Goal: Task Accomplishment & Management: Use online tool/utility

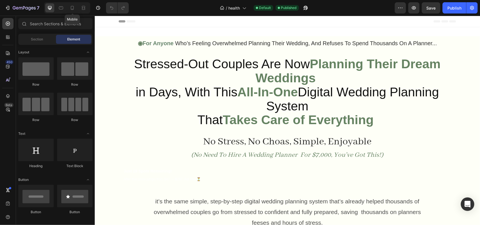
click at [71, 9] on icon at bounding box center [72, 8] width 6 height 6
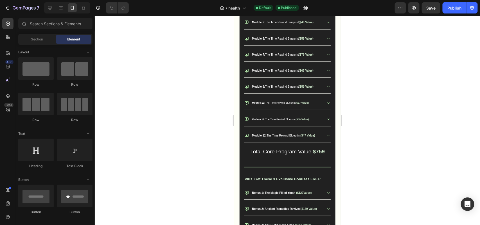
scroll to position [882, 0]
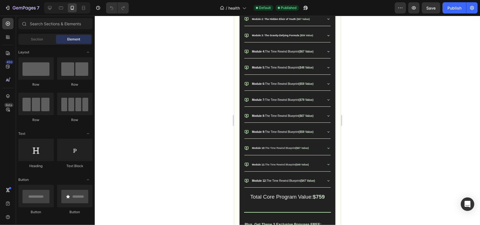
drag, startPoint x: 337, startPoint y: 25, endPoint x: 582, endPoint y: 46, distance: 245.8
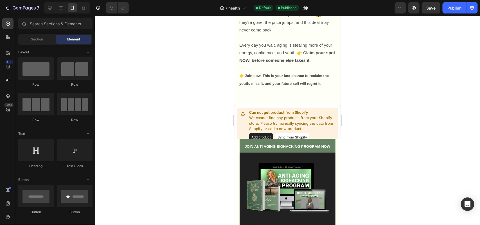
scroll to position [705, 0]
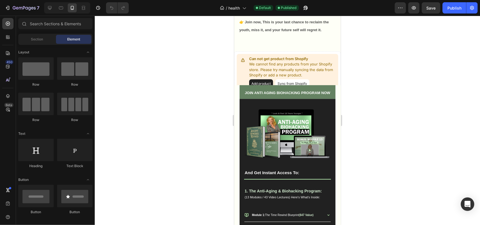
drag, startPoint x: 336, startPoint y: 45, endPoint x: 587, endPoint y: 61, distance: 251.9
click at [281, 62] on p "Can not get product from Shopify" at bounding box center [292, 59] width 87 height 6
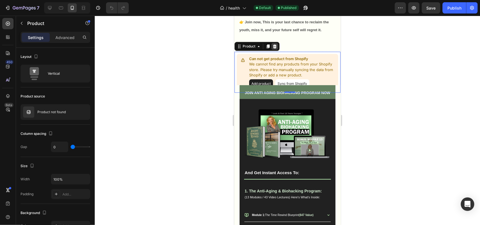
click at [275, 48] on icon at bounding box center [275, 46] width 4 height 4
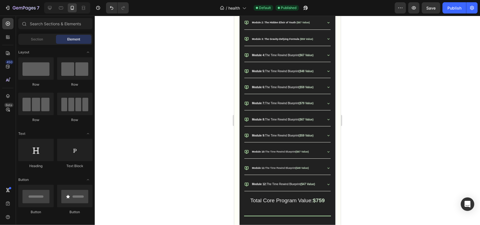
scroll to position [834, 0]
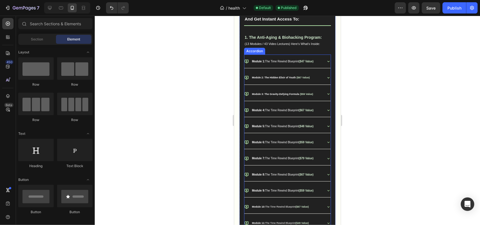
click at [275, 93] on strong "Module 3: The Gravity-Defying Formula" at bounding box center [275, 94] width 47 height 3
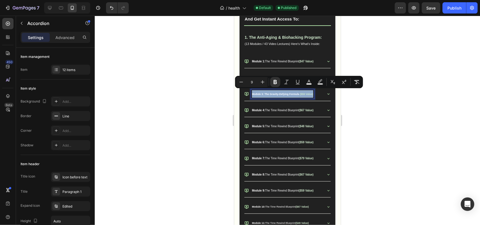
click at [279, 95] on p "Module 3: The Gravity-Defying Formula ($59 Value)" at bounding box center [282, 94] width 61 height 8
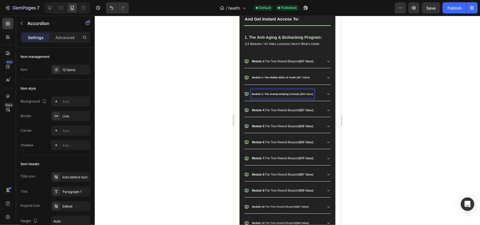
click at [270, 109] on span "Module 4: The Time Rewind Blueprint" at bounding box center [275, 110] width 47 height 3
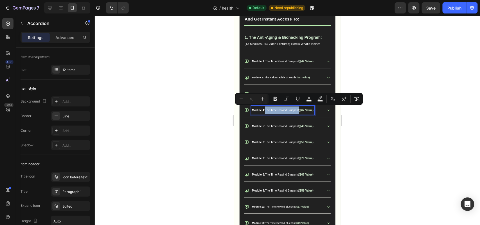
drag, startPoint x: 266, startPoint y: 109, endPoint x: 299, endPoint y: 110, distance: 33.8
click at [299, 110] on span "Module 4: The Time Rewind Blueprint" at bounding box center [275, 110] width 47 height 3
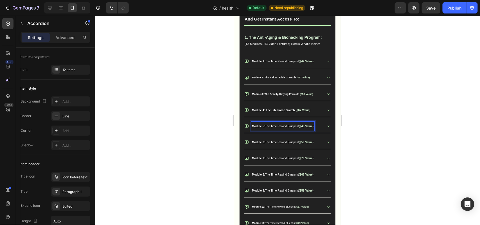
click at [267, 125] on span "Module 5: The Time Rewind Blueprint" at bounding box center [275, 126] width 47 height 3
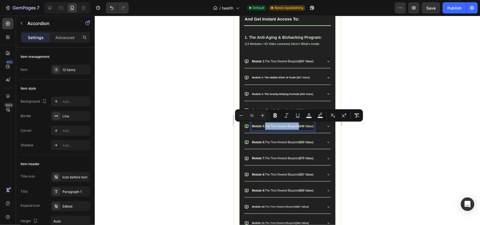
drag, startPoint x: 266, startPoint y: 124, endPoint x: 299, endPoint y: 126, distance: 33.8
click at [299, 126] on span "Module 5: The Time Rewind Blueprint" at bounding box center [275, 126] width 47 height 3
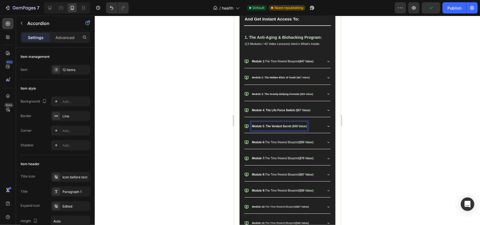
click at [267, 143] on span "Module 6: The Time Rewind Blueprint" at bounding box center [275, 142] width 47 height 3
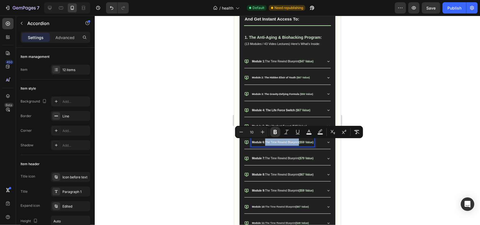
drag, startPoint x: 265, startPoint y: 142, endPoint x: 299, endPoint y: 145, distance: 34.7
click at [299, 145] on p "Module 6: The Time Rewind Blueprint ($59 Value)" at bounding box center [283, 141] width 62 height 7
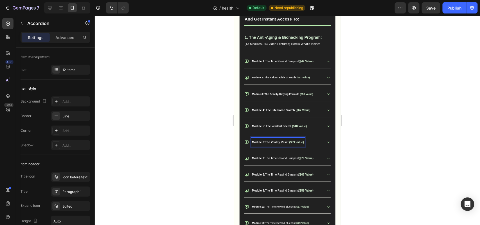
click at [264, 144] on p "Module 6:The Vitality Reset ($59 Value)" at bounding box center [278, 141] width 52 height 7
click at [264, 142] on strong "Module 6:The Vitality Reset" at bounding box center [270, 142] width 37 height 3
click at [269, 159] on span "Module 7: The Time Rewind Blueprint" at bounding box center [275, 158] width 47 height 3
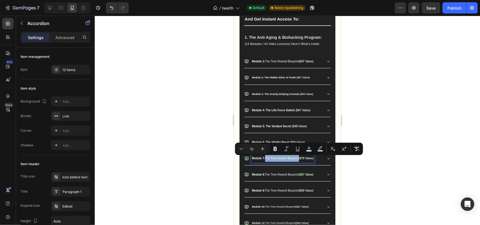
drag, startPoint x: 266, startPoint y: 159, endPoint x: 299, endPoint y: 163, distance: 34.0
click at [299, 163] on div "Module 7: The Time Rewind Blueprint ($79 Value)" at bounding box center [282, 158] width 63 height 9
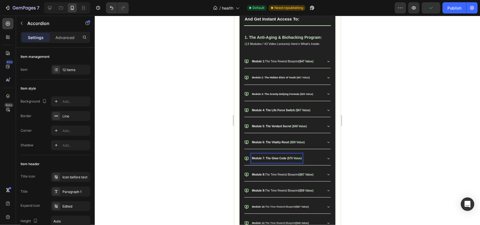
click at [266, 176] on span "Module 8: The Time Rewind Blueprint" at bounding box center [275, 174] width 47 height 3
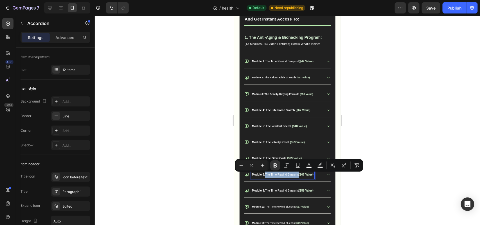
drag, startPoint x: 264, startPoint y: 176, endPoint x: 299, endPoint y: 176, distance: 35.2
click at [299, 176] on span "Module 8: The Time Rewind Blueprint" at bounding box center [275, 174] width 47 height 3
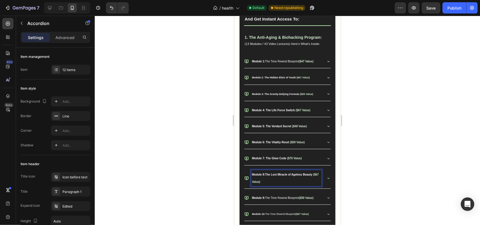
click at [265, 176] on strong "Module 8:The Lost Miracle of Ageless Beauty" at bounding box center [282, 174] width 60 height 3
drag, startPoint x: 265, startPoint y: 176, endPoint x: 437, endPoint y: 192, distance: 172.8
click at [265, 176] on strong "Module 8: The Lost Miracle of Ageless Beauty" at bounding box center [282, 174] width 61 height 3
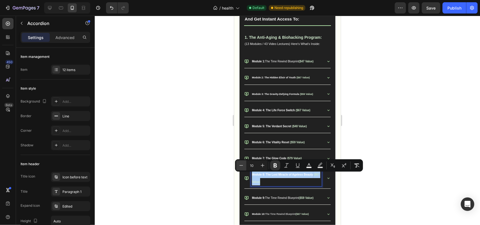
click at [239, 163] on icon "Editor contextual toolbar" at bounding box center [242, 166] width 6 height 6
type input "8"
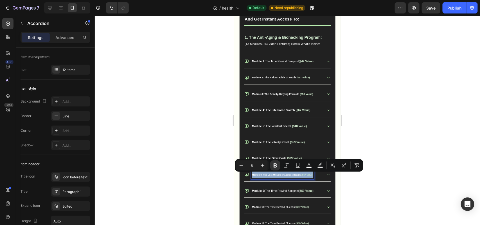
click at [260, 176] on strong "Module 8: The Lost Miracle of Ageless Beauty" at bounding box center [276, 175] width 49 height 3
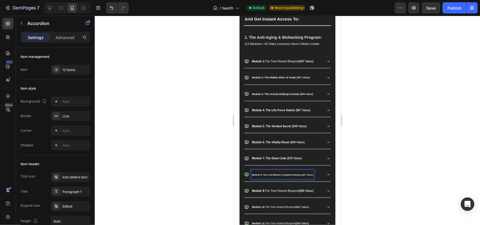
click at [272, 189] on p "Module 9: The Time Rewind Blueprint ($59 Value)" at bounding box center [283, 190] width 62 height 7
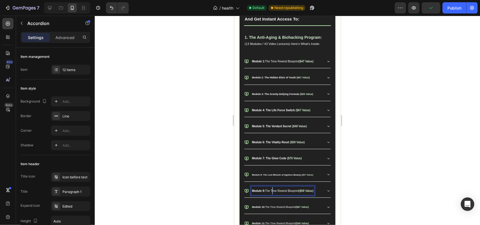
click at [273, 192] on span "Module 9: The Time Rewind Blueprint" at bounding box center [275, 190] width 47 height 3
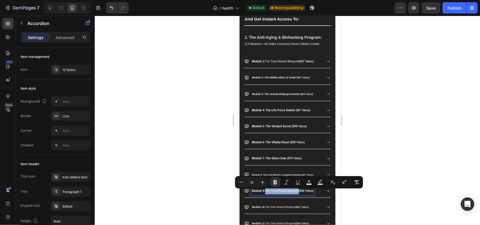
drag, startPoint x: 265, startPoint y: 192, endPoint x: 299, endPoint y: 194, distance: 34.6
click at [299, 194] on p "Module 9: The Time Rewind Blueprint ($59 Value)" at bounding box center [283, 190] width 62 height 7
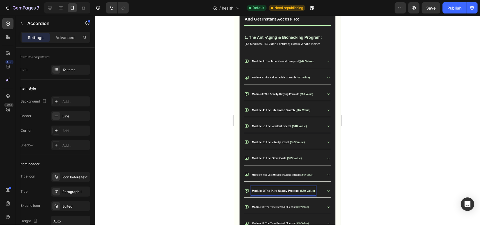
click at [260, 208] on strong "Module 10:" at bounding box center [258, 207] width 13 height 3
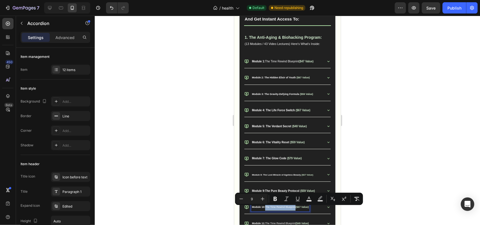
drag, startPoint x: 266, startPoint y: 208, endPoint x: 296, endPoint y: 210, distance: 30.7
click at [295, 208] on span "Module 10: The Time Rewind Blueprint" at bounding box center [274, 207] width 44 height 3
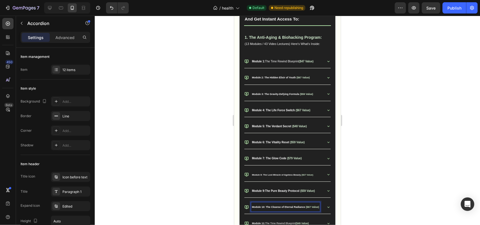
click at [295, 208] on strong "Module 10: The Cleanse of Eternal Radiance" at bounding box center [278, 207] width 53 height 3
click at [273, 207] on strong "Module 10: The Cleanse of Eternal Radiance" at bounding box center [278, 207] width 53 height 3
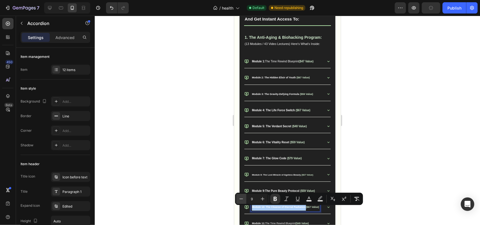
click at [241, 199] on icon "Editor contextual toolbar" at bounding box center [242, 199] width 6 height 6
type input "8"
click at [171, 182] on div at bounding box center [287, 121] width 385 height 210
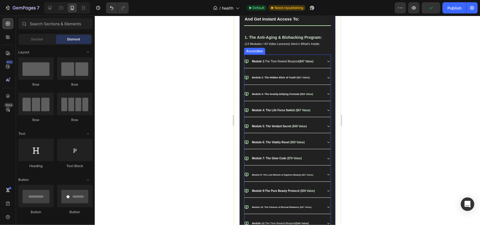
click at [267, 161] on p "Module 7: The Glow Code ($79 Value)" at bounding box center [277, 157] width 50 height 7
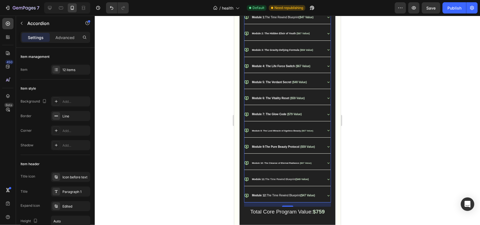
scroll to position [890, 0]
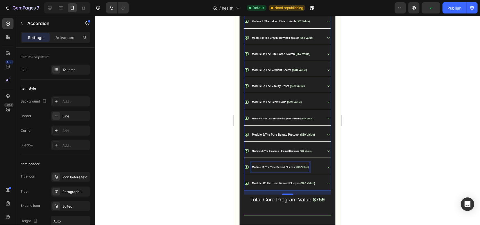
click at [265, 168] on strong "Module 11:" at bounding box center [258, 167] width 13 height 3
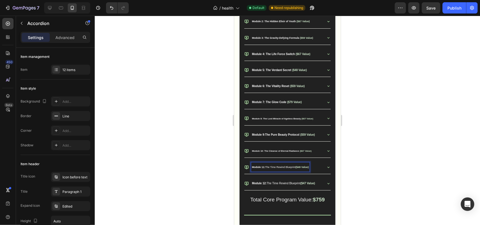
drag, startPoint x: 265, startPoint y: 169, endPoint x: 296, endPoint y: 172, distance: 31.3
click at [296, 171] on p "Module 11: The Time Rewind Blueprint ($49 Value)" at bounding box center [280, 167] width 57 height 8
click at [268, 185] on span "Module 12: The Time Rewind Blueprint" at bounding box center [276, 183] width 48 height 3
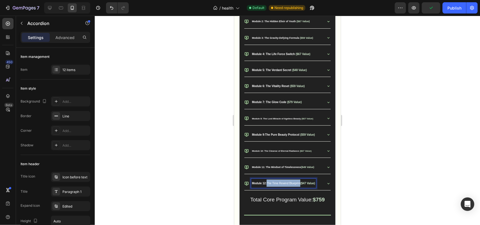
drag, startPoint x: 267, startPoint y: 186, endPoint x: 301, endPoint y: 188, distance: 34.1
click at [301, 187] on p "Module 12: The Time Rewind Blueprint ($47 Value)" at bounding box center [283, 182] width 63 height 7
click at [298, 185] on strong "Module 12: The Ageless Path Forward" at bounding box center [277, 183] width 51 height 3
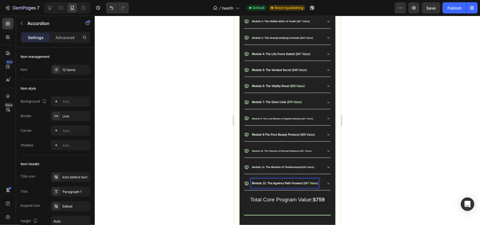
click at [294, 185] on strong "Module 12: The Ageless Path Forward" at bounding box center [277, 183] width 51 height 3
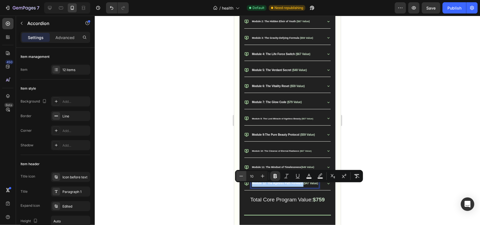
click at [240, 174] on icon "Editor contextual toolbar" at bounding box center [242, 177] width 6 height 6
type input "9"
click at [195, 176] on div at bounding box center [287, 121] width 385 height 210
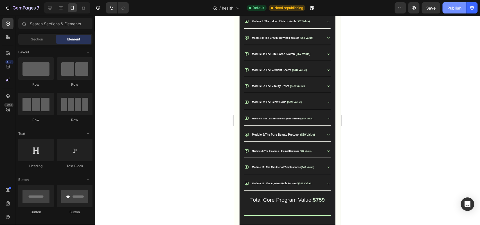
click at [453, 6] on div "Publish" at bounding box center [454, 8] width 14 height 6
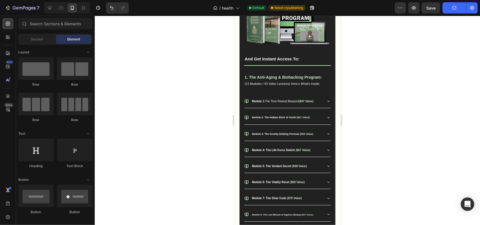
scroll to position [808, 0]
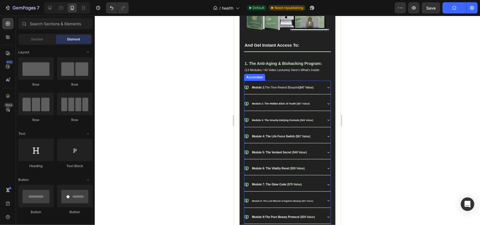
click at [253, 75] on div "Accordion" at bounding box center [254, 77] width 19 height 5
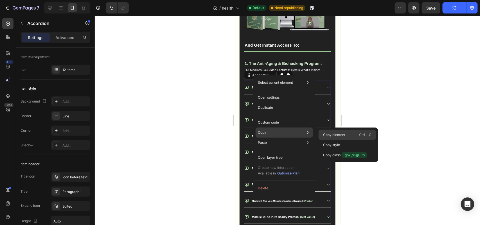
click at [350, 140] on div "Copy element Ctrl + C" at bounding box center [347, 145] width 57 height 10
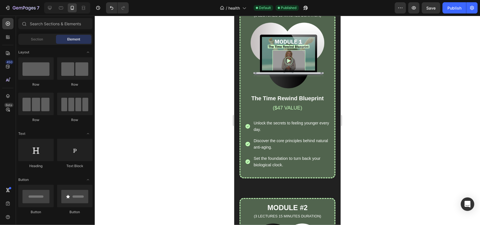
scroll to position [4767, 0]
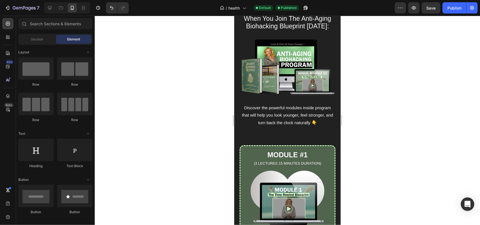
drag, startPoint x: 339, startPoint y: 45, endPoint x: 576, endPoint y: 138, distance: 255.0
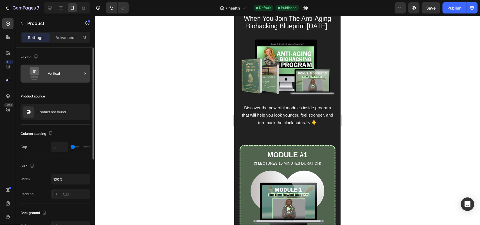
click at [68, 75] on div "Vertical" at bounding box center [65, 73] width 34 height 13
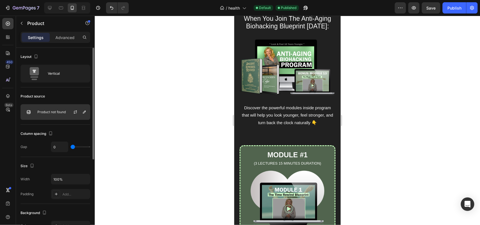
click at [62, 113] on p "Product not found" at bounding box center [51, 112] width 28 height 4
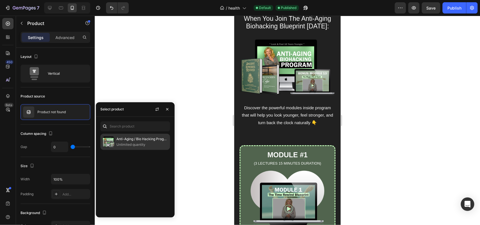
click at [149, 147] on p "Unlimited quantity" at bounding box center [141, 145] width 51 height 6
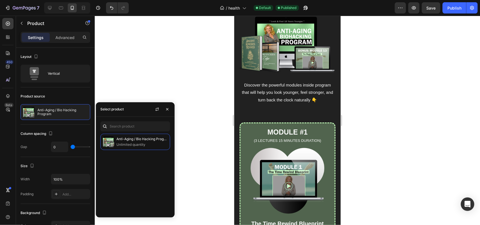
click at [217, 131] on div at bounding box center [287, 121] width 385 height 210
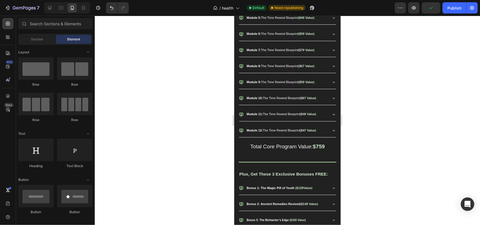
scroll to position [8269, 0]
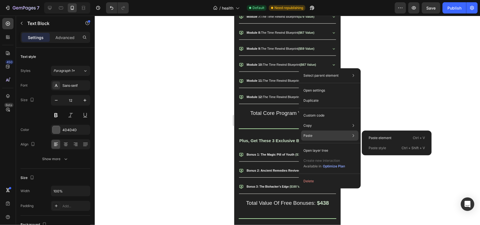
click at [327, 146] on div "Paste Paste element Ctrl + V Paste style Ctrl + Shift + V" at bounding box center [329, 151] width 57 height 10
click at [369, 143] on div "Paste element Ctrl + V" at bounding box center [396, 148] width 65 height 10
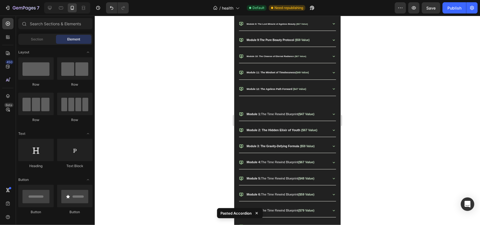
scroll to position [8553, 0]
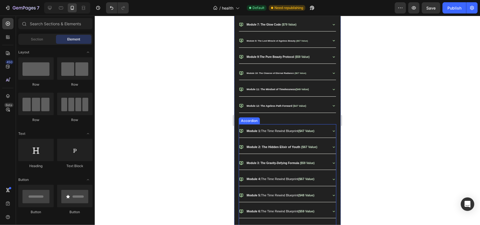
click at [264, 128] on div "Module 1: The Time Rewind Blueprint ($47 Value)" at bounding box center [280, 130] width 69 height 9
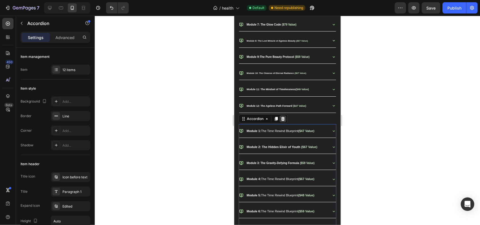
click at [283, 121] on icon at bounding box center [283, 119] width 4 height 4
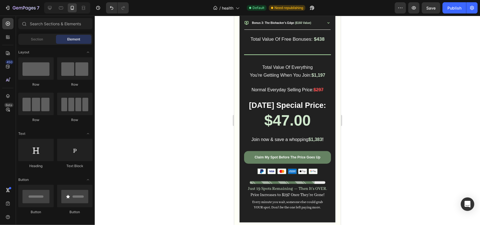
scroll to position [834, 0]
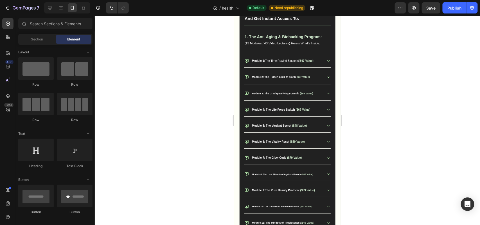
drag, startPoint x: 337, startPoint y: 206, endPoint x: 592, endPoint y: 54, distance: 296.7
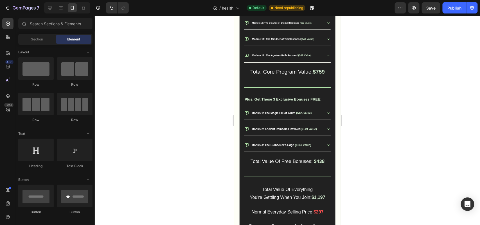
scroll to position [1095, 0]
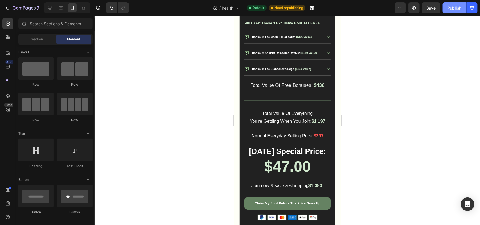
click at [461, 6] on div "Publish" at bounding box center [454, 8] width 14 height 6
click at [456, 6] on div "Publish" at bounding box center [454, 8] width 14 height 6
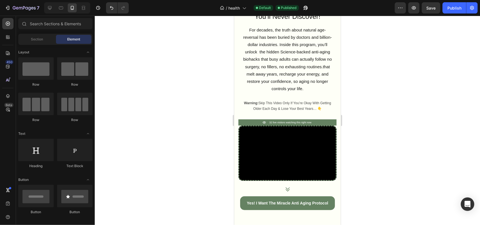
scroll to position [114, 0]
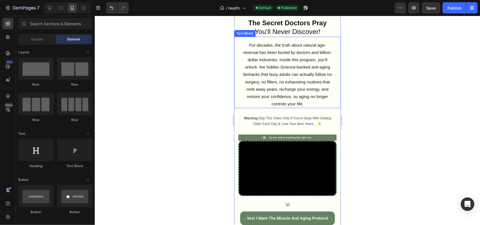
click at [304, 75] on span "For decades, the truth about natural age-reversal has been buried by doctors an…" at bounding box center [287, 74] width 89 height 64
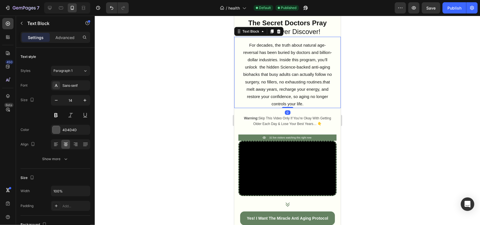
click at [316, 69] on p "For decades, the truth about natural age-reversal has been buried by doctors an…" at bounding box center [287, 74] width 91 height 66
click at [296, 66] on span "For decades, the truth about natural age-reversal has been buried by doctors an…" at bounding box center [287, 74] width 89 height 64
click at [323, 68] on span "For decades, the truth about natural age-reversal has been buried by doctors an…" at bounding box center [287, 74] width 89 height 64
click at [269, 75] on span "For decades, the truth about natural age-reversal has been buried by doctors an…" at bounding box center [287, 74] width 89 height 64
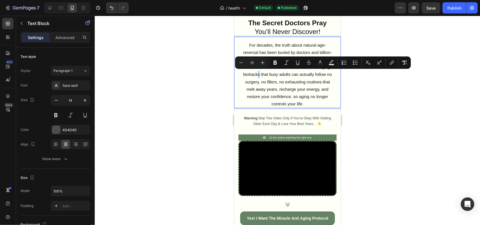
click at [270, 75] on span "For decades, the truth about natural age-reversal has been buried by doctors an…" at bounding box center [287, 74] width 89 height 64
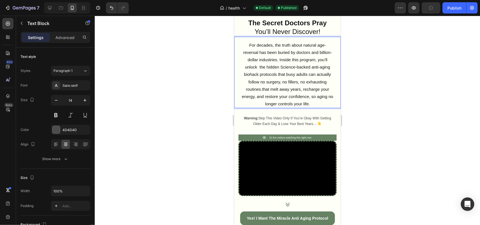
click at [284, 88] on span "For decades, the truth about natural age-reversal has been buried by doctors an…" at bounding box center [287, 74] width 91 height 64
click at [284, 82] on span "For decades, the truth about natural age-reversal has been buried by doctors an…" at bounding box center [287, 74] width 91 height 64
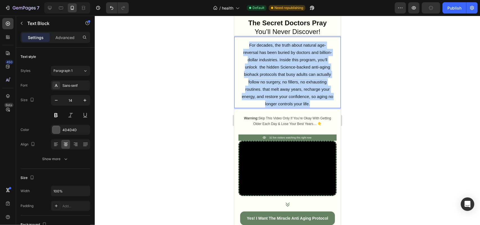
click at [284, 82] on span "For decades, the truth about natural age-reversal has been buried by doctors an…" at bounding box center [287, 74] width 91 height 64
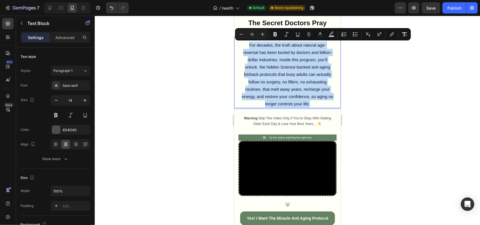
copy span "For decades, the truth about natural age-reversal has been buried by doctors an…"
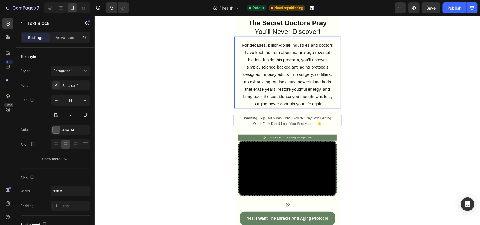
click at [276, 48] on p "For decades, billion-dollar industries and doctors have kept the truth about na…" at bounding box center [287, 74] width 91 height 66
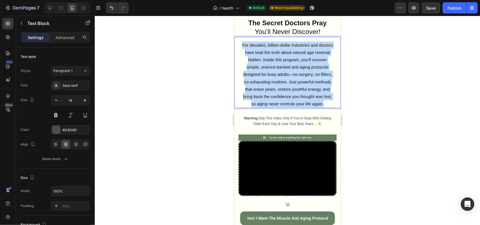
click at [276, 48] on p "For decades, billion-dollar industries and doctors have kept the truth about na…" at bounding box center [287, 74] width 91 height 66
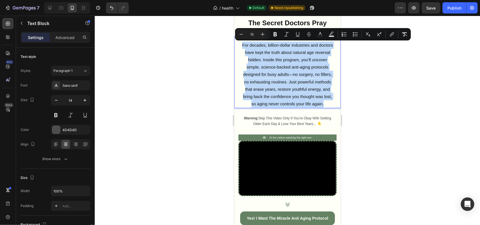
click at [293, 62] on span "For decades, billion-dollar industries and doctors have kept the truth about na…" at bounding box center [287, 74] width 91 height 64
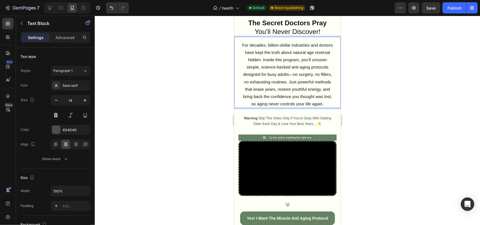
click at [276, 59] on span "For decades, billion-dollar industries and doctors have kept the truth about na…" at bounding box center [287, 74] width 91 height 64
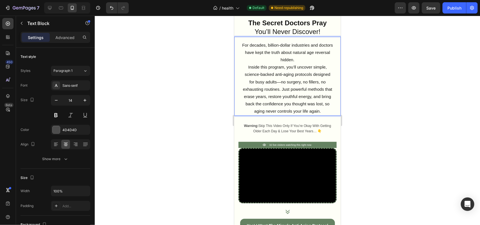
click at [281, 51] on span "For decades, billion-dollar industries and doctors have kept the truth about na…" at bounding box center [287, 51] width 91 height 19
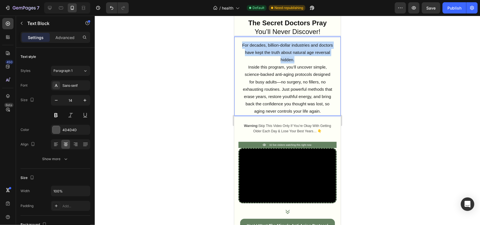
click at [281, 51] on span "For decades, billion-dollar industries and doctors have kept the truth about na…" at bounding box center [287, 51] width 91 height 19
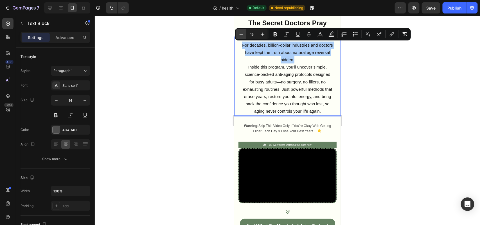
click at [241, 34] on icon "Editor contextual toolbar" at bounding box center [242, 35] width 6 height 6
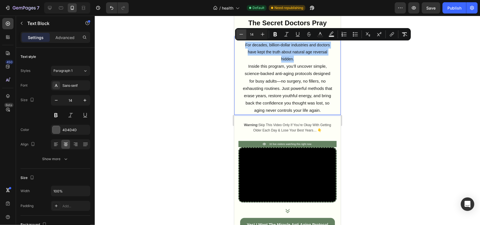
click at [241, 34] on icon "Editor contextual toolbar" at bounding box center [242, 34] width 4 height 0
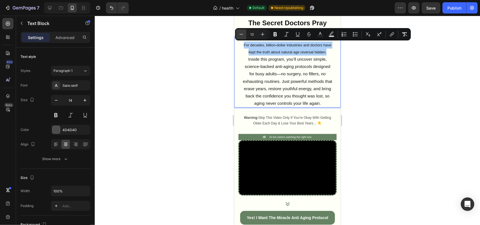
click at [241, 34] on icon "Editor contextual toolbar" at bounding box center [242, 34] width 4 height 0
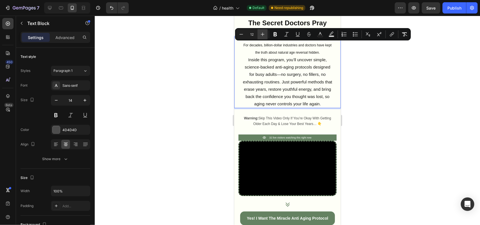
click at [262, 37] on button "Plus" at bounding box center [263, 34] width 10 height 10
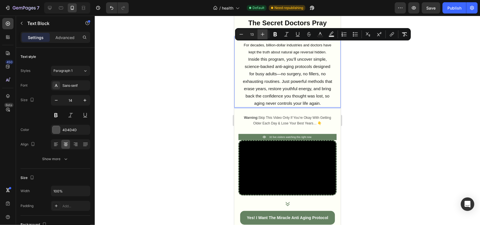
click at [262, 37] on button "Plus" at bounding box center [263, 34] width 10 height 10
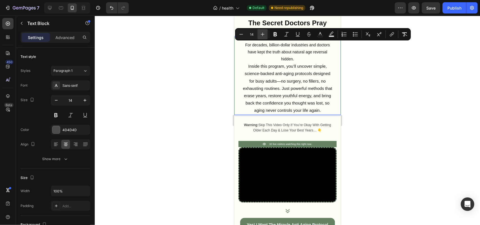
click at [263, 37] on icon "Editor contextual toolbar" at bounding box center [263, 35] width 6 height 6
type input "15"
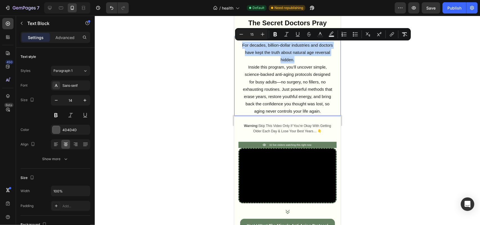
click at [295, 58] on span "For decades, billion-dollar industries and doctors have kept the truth about na…" at bounding box center [287, 51] width 91 height 19
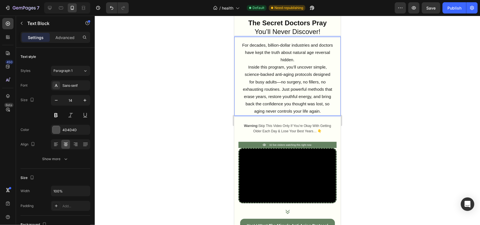
click at [298, 60] on span "For decades, billion-dollar industries and doctors have kept the truth about na…" at bounding box center [287, 51] width 91 height 19
click at [310, 60] on p "For decades, billion-dollar industries and doctors have kept the truth about na…" at bounding box center [287, 52] width 91 height 22
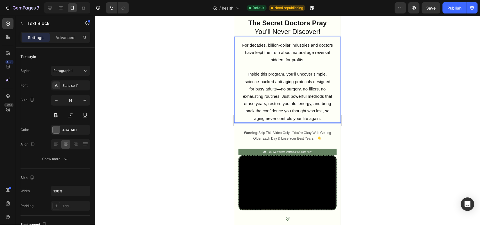
click at [284, 77] on p "Inside this program, you’ll uncover simple, science-backed anti-aging protocols…" at bounding box center [287, 95] width 91 height 51
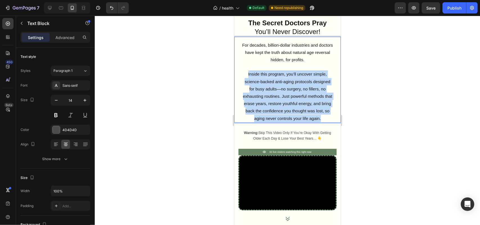
click at [284, 77] on p "Inside this program, you’ll uncover simple, science-backed anti-aging protocols…" at bounding box center [287, 95] width 91 height 51
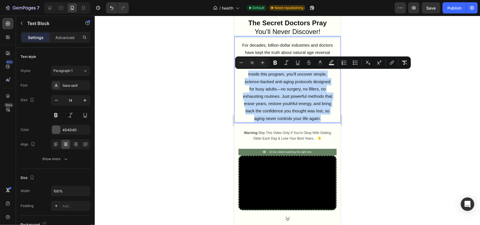
click at [293, 78] on span "Inside this program, you’ll uncover simple, science-backed anti-aging protocols…" at bounding box center [287, 95] width 89 height 49
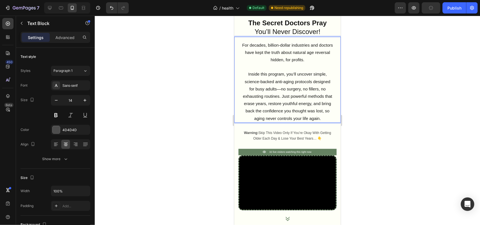
click at [256, 81] on span "Inside this program, you’ll uncover simple, science-backed anti-aging protocols…" at bounding box center [287, 95] width 89 height 49
click at [281, 82] on span "Inside this program, you’ll uncover simple, science-backed anti-aging protocols…" at bounding box center [287, 95] width 89 height 49
click at [279, 88] on span "Inside this program, you’ll uncover simple, science-backed anti aging protocols…" at bounding box center [287, 95] width 89 height 49
click at [277, 89] on span "Inside this program, you’ll uncover simple, science-backed anti aging protocols…" at bounding box center [287, 95] width 89 height 49
click at [279, 96] on span "Inside this program, you’ll uncover simple, science-backed anti aging protocols…" at bounding box center [287, 95] width 89 height 49
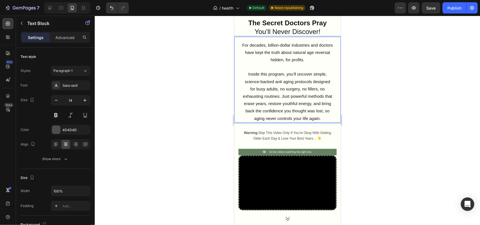
click at [284, 96] on span "Inside this program, you’ll uncover simple, science-backed anti aging protocols…" at bounding box center [287, 95] width 89 height 49
click at [309, 96] on span "Inside this program, you’ll uncover simple, science-backed anti aging protocols…" at bounding box center [287, 95] width 89 height 49
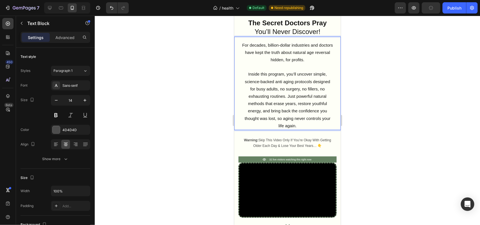
click at [293, 107] on span "Inside this program, you’ll uncover simple, science-backed anti aging protocols…" at bounding box center [287, 99] width 86 height 56
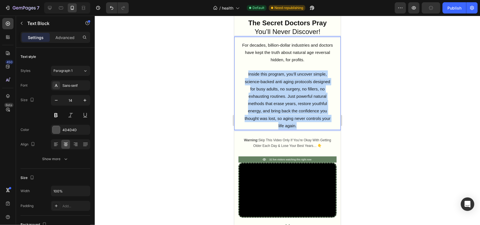
click at [293, 107] on span "Inside this program, you’ll uncover simple, science-backed anti aging protocols…" at bounding box center [287, 99] width 86 height 56
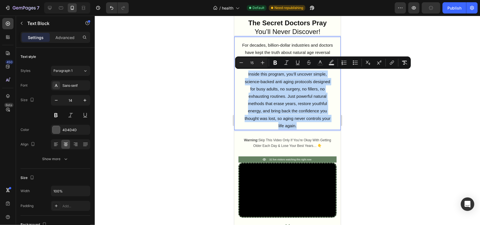
click at [297, 96] on span "Inside this program, you’ll uncover simple, science-backed anti aging protocols…" at bounding box center [287, 99] width 86 height 56
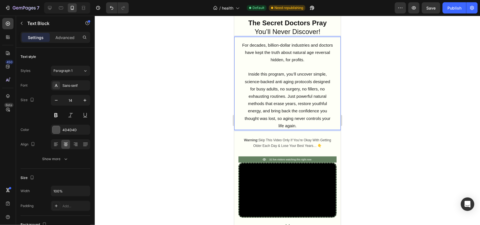
click at [314, 89] on span "Inside this program, you’ll uncover simple, science-backed anti aging protocols…" at bounding box center [287, 99] width 86 height 56
click at [257, 97] on span "Inside this program, you’ll uncover simple, science-backed anti aging protocols…" at bounding box center [287, 99] width 87 height 56
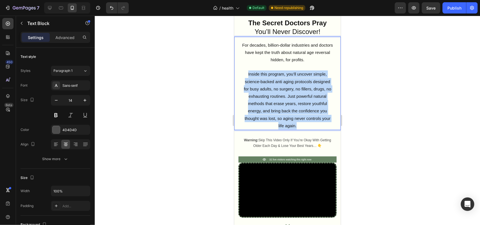
click at [257, 97] on span "Inside this program, you’ll uncover simple, science-backed anti aging protocols…" at bounding box center [287, 99] width 87 height 56
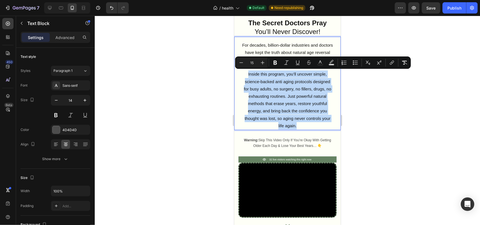
click at [269, 98] on p "Inside this program, you’ll uncover simple, science-backed anti aging protocols…" at bounding box center [287, 99] width 91 height 59
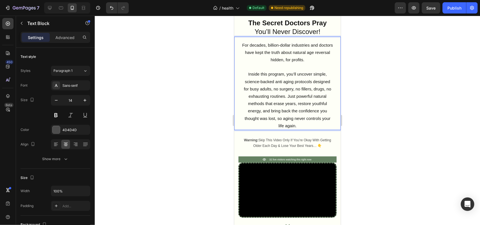
click at [313, 87] on span "Inside this program, you’ll uncover simple, science-backed anti aging protocols…" at bounding box center [287, 99] width 87 height 56
click at [300, 94] on span "Inside this program, you’ll uncover simple, science-backed anti aging protocols…" at bounding box center [287, 99] width 87 height 56
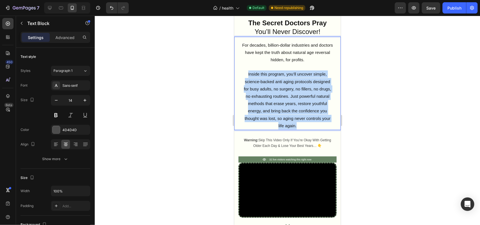
click at [300, 94] on span "Inside this program, you’ll uncover simple, science-backed anti aging protocols…" at bounding box center [287, 99] width 87 height 56
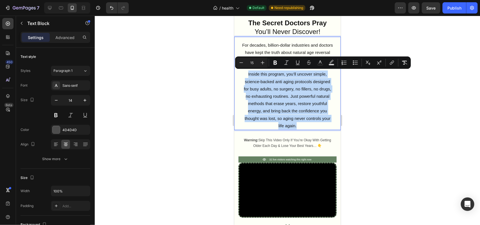
click at [282, 104] on p "Inside this program, you’ll uncover simple, science-backed anti aging protocols…" at bounding box center [287, 99] width 91 height 59
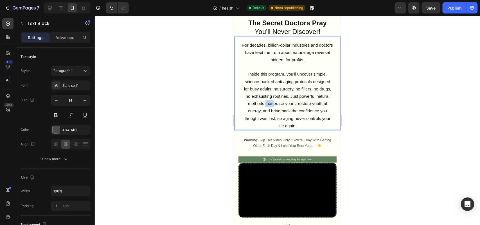
click at [282, 104] on p "Inside this program, you’ll uncover simple, science-backed anti aging protocols…" at bounding box center [287, 99] width 91 height 59
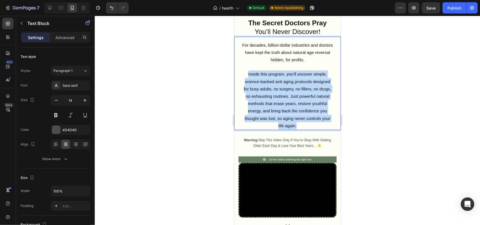
click at [282, 104] on p "Inside this program, you’ll uncover simple, science-backed anti aging protocols…" at bounding box center [287, 99] width 91 height 59
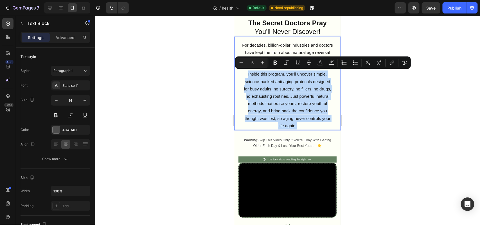
click at [299, 98] on p "Inside this program, you’ll uncover simple, science-backed anti aging protocols…" at bounding box center [287, 99] width 91 height 59
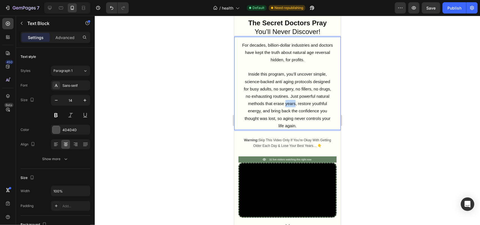
click at [299, 98] on p "Inside this program, you’ll uncover simple, science-backed anti aging protocols…" at bounding box center [287, 99] width 91 height 59
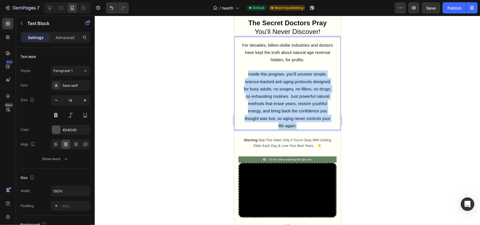
click at [299, 98] on p "Inside this program, you’ll uncover simple, science-backed anti aging protocols…" at bounding box center [287, 99] width 91 height 59
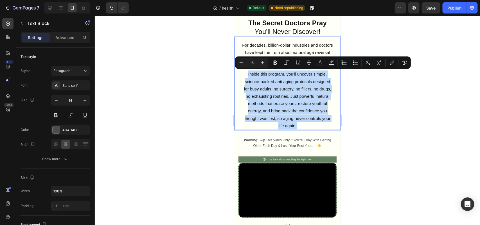
click at [290, 103] on span "Inside this program, you’ll uncover simple, science-backed anti aging protocols…" at bounding box center [287, 99] width 87 height 56
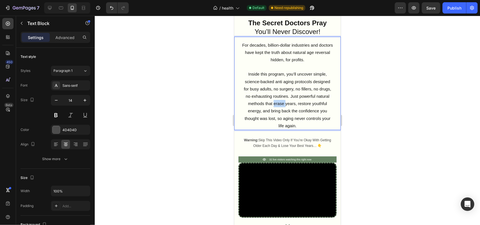
click at [290, 103] on span "Inside this program, you’ll uncover simple, science-backed anti aging protocols…" at bounding box center [287, 99] width 87 height 56
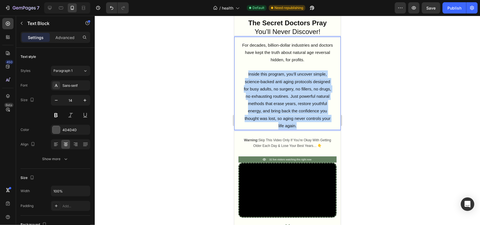
click at [290, 103] on span "Inside this program, you’ll uncover simple, science-backed anti aging protocols…" at bounding box center [287, 99] width 87 height 56
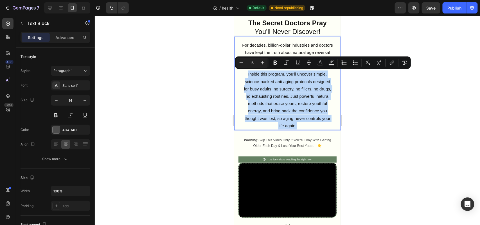
click at [273, 107] on span "Inside this program, you’ll uncover simple, science-backed anti aging protocols…" at bounding box center [287, 99] width 87 height 56
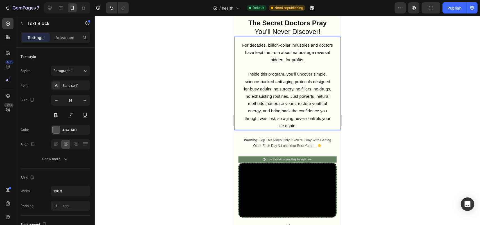
click at [253, 96] on span "Inside this program, you’ll uncover simple, science-backed anti aging protocols…" at bounding box center [287, 99] width 87 height 56
click at [256, 96] on span "Inside this program, you’ll uncover simple, science-backed anti aging protocols…" at bounding box center [287, 99] width 87 height 56
click at [262, 93] on span "Inside this program, you’ll uncover simple, science-backed anti aging protocols…" at bounding box center [287, 99] width 87 height 56
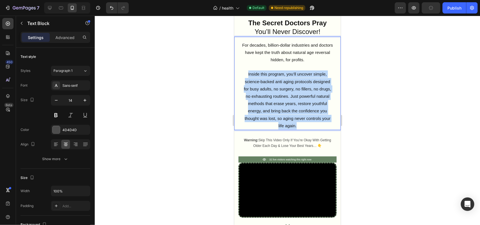
click at [262, 93] on span "Inside this program, you’ll uncover simple, science-backed anti aging protocols…" at bounding box center [287, 99] width 87 height 56
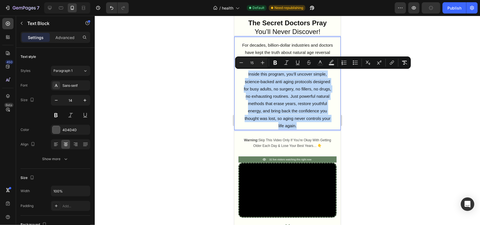
click at [262, 93] on span "Inside this program, you’ll uncover simple, science-backed anti aging protocols…" at bounding box center [287, 99] width 87 height 56
click at [263, 105] on p "Inside this program, you’ll uncover simple, science-backed anti aging protocols…" at bounding box center [287, 99] width 91 height 59
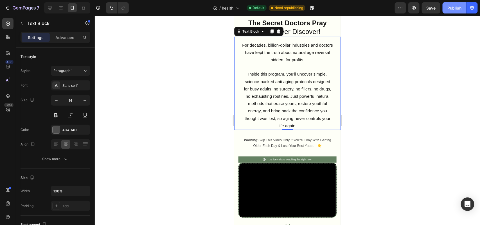
click at [456, 6] on div "Publish" at bounding box center [454, 8] width 14 height 6
click at [300, 108] on span "Inside this program, you’ll uncover simple, science-backed anti aging protocols…" at bounding box center [287, 99] width 87 height 56
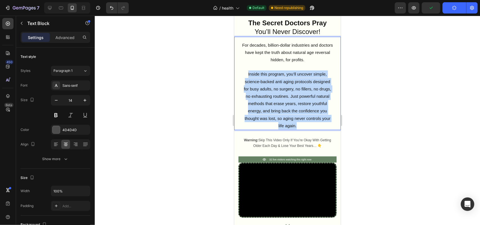
click at [300, 108] on span "Inside this program, you’ll uncover simple, science-backed anti aging protocols…" at bounding box center [287, 99] width 87 height 56
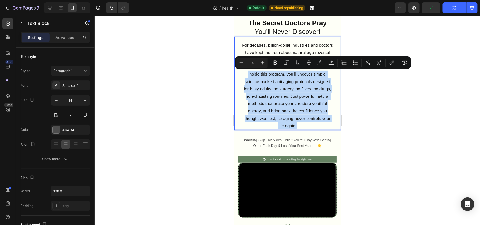
click at [275, 115] on span "Inside this program, you’ll uncover simple, science-backed anti aging protocols…" at bounding box center [287, 99] width 87 height 56
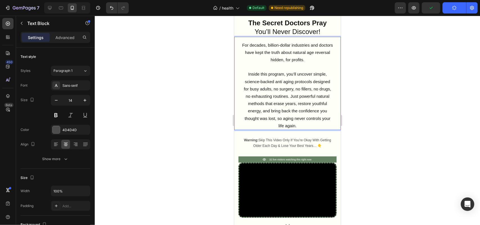
click at [278, 109] on span "Inside this program, you’ll uncover simple, science-backed anti aging protocols…" at bounding box center [287, 99] width 87 height 56
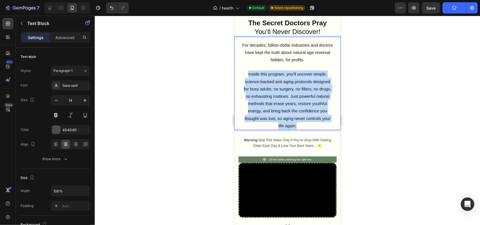
click at [278, 109] on span "Inside this program, you’ll uncover simple, science-backed anti aging protocols…" at bounding box center [287, 99] width 87 height 56
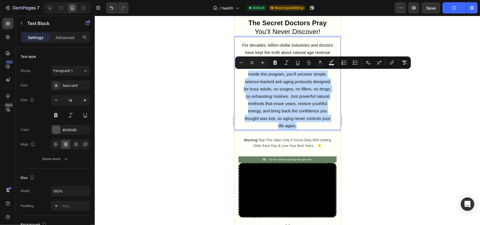
click at [278, 116] on span "Inside this program, you’ll uncover simple, science-backed anti aging protocols…" at bounding box center [287, 99] width 87 height 56
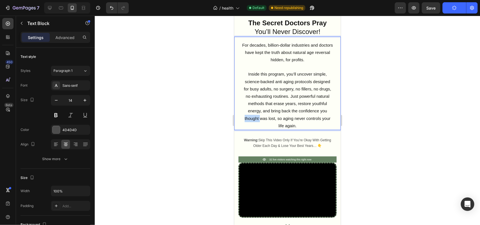
click at [278, 116] on span "Inside this program, you’ll uncover simple, science-backed anti aging protocols…" at bounding box center [287, 99] width 87 height 56
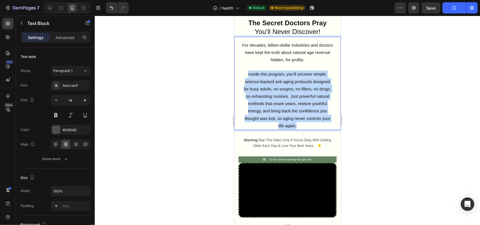
click at [278, 116] on span "Inside this program, you’ll uncover simple, science-backed anti aging protocols…" at bounding box center [287, 99] width 87 height 56
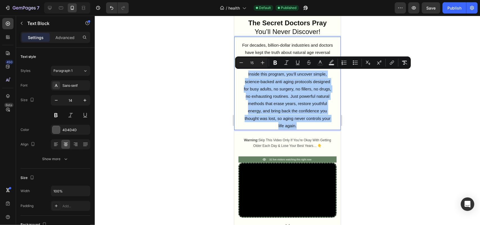
click at [215, 145] on div at bounding box center [287, 121] width 385 height 210
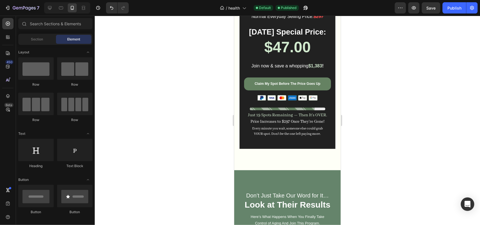
scroll to position [1190, 0]
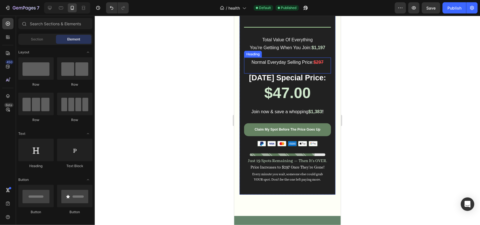
click at [294, 64] on span "Normal Everyday Selling Price:" at bounding box center [282, 62] width 62 height 5
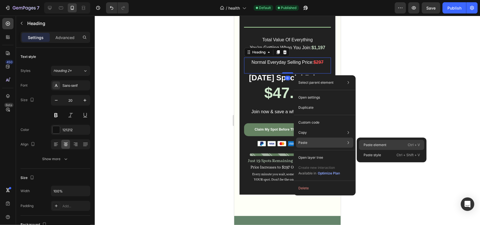
click at [366, 143] on p "Paste element" at bounding box center [375, 145] width 23 height 5
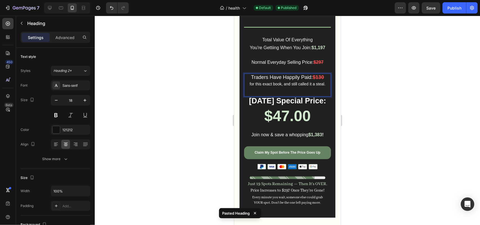
click at [321, 80] on strong "$130" at bounding box center [317, 77] width 11 height 6
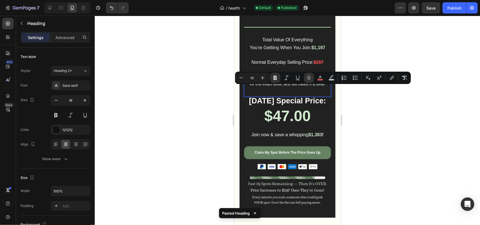
drag, startPoint x: 319, startPoint y: 89, endPoint x: 314, endPoint y: 90, distance: 4.3
click at [314, 80] on strong "$130" at bounding box center [317, 77] width 11 height 6
drag, startPoint x: 321, startPoint y: 88, endPoint x: 318, endPoint y: 88, distance: 4.0
click at [318, 80] on strong "$290" at bounding box center [317, 77] width 11 height 6
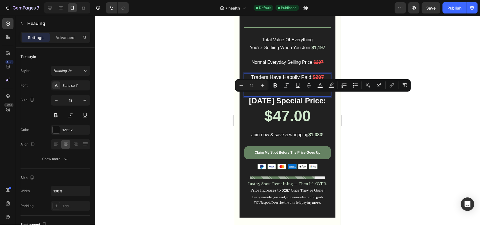
drag, startPoint x: 278, startPoint y: 96, endPoint x: 270, endPoint y: 95, distance: 8.2
click at [270, 86] on span "for this exact book, and still called it a steal." at bounding box center [287, 84] width 76 height 5
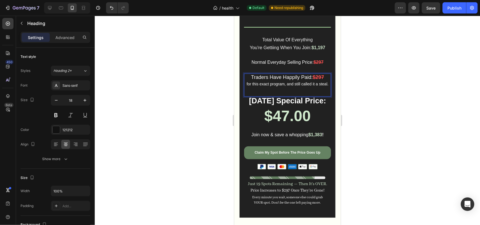
click at [280, 87] on p "Traders Have Happily Paid: $297 for this exact program, and still called it a s…" at bounding box center [287, 81] width 86 height 14
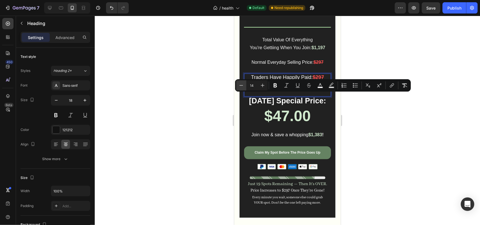
click at [239, 86] on icon "Editor contextual toolbar" at bounding box center [242, 86] width 6 height 6
type input "13"
click at [257, 86] on span "for this exact program, and still called it a steal." at bounding box center [287, 84] width 76 height 4
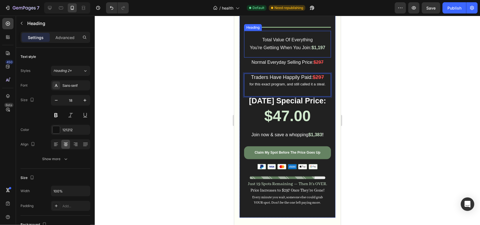
click at [266, 64] on span "Normal Everyday Selling Price:" at bounding box center [282, 62] width 62 height 5
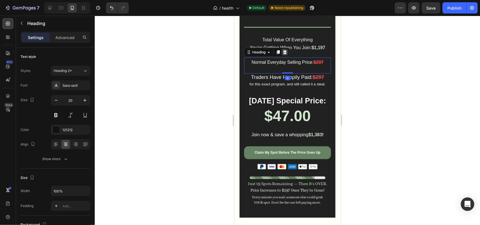
click at [284, 54] on icon at bounding box center [285, 52] width 4 height 4
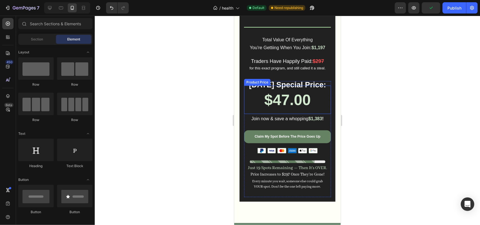
click at [254, 85] on div "Product Price" at bounding box center [257, 82] width 24 height 5
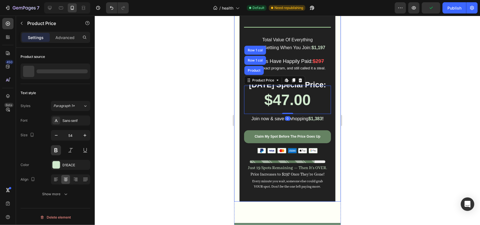
click at [180, 124] on div at bounding box center [287, 121] width 385 height 210
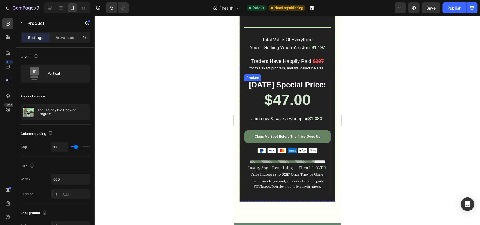
click at [312, 94] on div "Product Images $47.00 Product Price Product Price Join now & save a whopping $1…" at bounding box center [287, 139] width 87 height 116
click at [186, 112] on div at bounding box center [287, 121] width 385 height 210
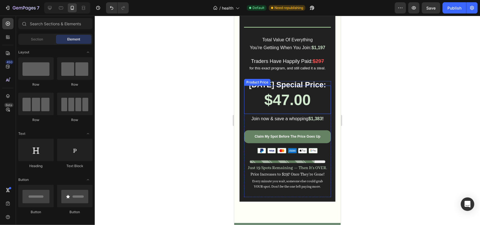
click at [265, 110] on div "$47.00" at bounding box center [287, 100] width 87 height 28
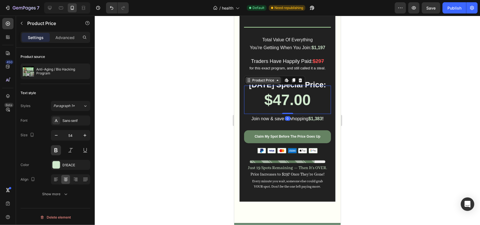
click at [258, 83] on div "Product Price" at bounding box center [263, 80] width 24 height 5
click at [200, 110] on div at bounding box center [287, 121] width 385 height 210
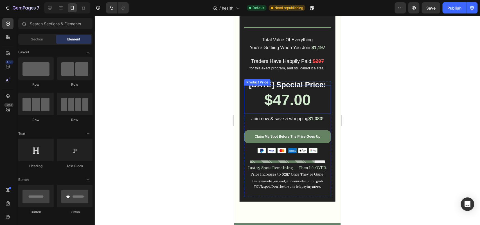
click at [274, 104] on div "$47.00" at bounding box center [287, 100] width 87 height 28
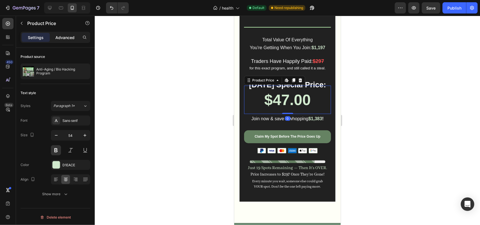
click at [67, 33] on div "Advanced" at bounding box center [65, 37] width 28 height 9
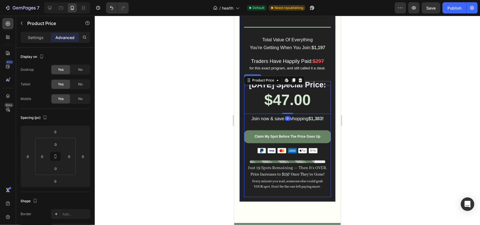
click at [315, 93] on div "Product Images $47.00 Product Price Edit content in Shopify 0 Product Price Edi…" at bounding box center [287, 139] width 87 height 116
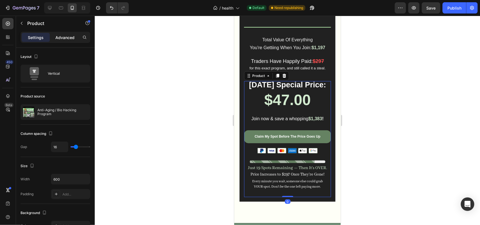
click at [57, 37] on p "Advanced" at bounding box center [64, 38] width 19 height 6
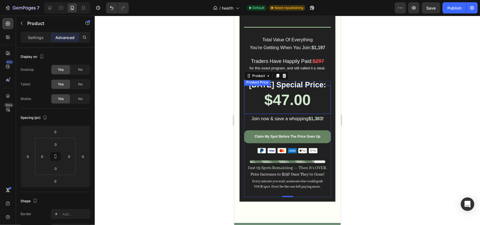
click at [261, 110] on div "$47.00" at bounding box center [287, 100] width 87 height 28
click at [178, 108] on div at bounding box center [287, 121] width 385 height 210
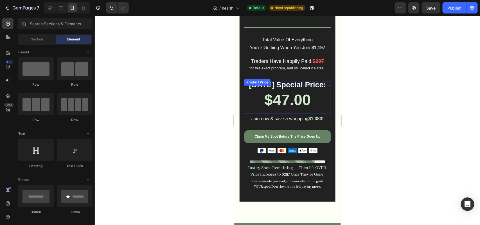
click at [275, 114] on div "$47.00" at bounding box center [287, 100] width 87 height 28
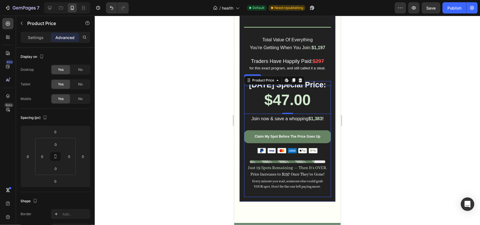
click at [311, 93] on div "Product Images $47.00 Product Price Edit content in Shopify 0 Product Price Edi…" at bounding box center [287, 139] width 87 height 116
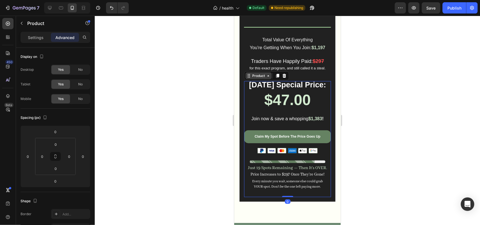
click at [266, 78] on icon at bounding box center [268, 75] width 5 height 5
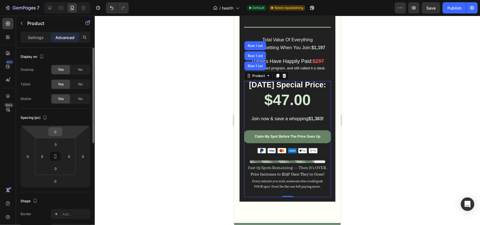
click at [61, 129] on div "0" at bounding box center [55, 131] width 14 height 9
click at [58, 131] on input "0" at bounding box center [55, 132] width 11 height 8
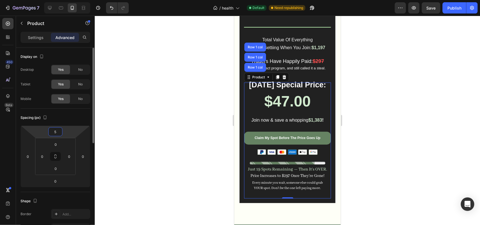
type input "50"
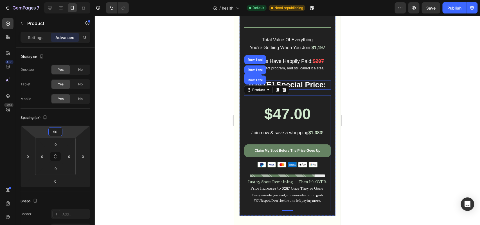
click at [313, 89] on strong "[DATE] Special Price:" at bounding box center [287, 84] width 77 height 8
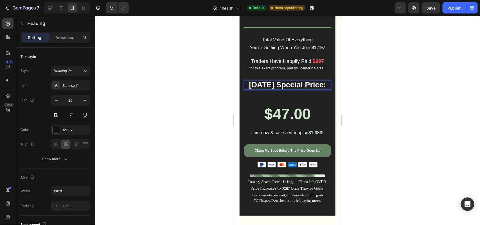
click at [268, 89] on strong "[DATE] Special Price:" at bounding box center [287, 84] width 77 height 8
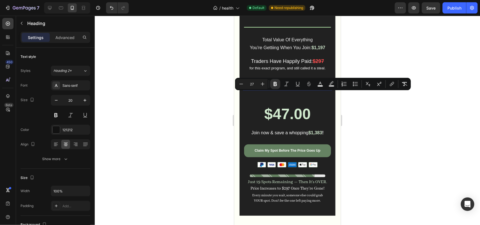
drag, startPoint x: 266, startPoint y: 96, endPoint x: 322, endPoint y: 97, distance: 55.7
click at [322, 89] on strong "[DATE] Special Price:" at bounding box center [287, 84] width 77 height 8
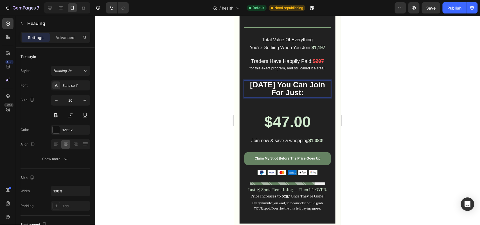
click at [312, 97] on strong "[DATE] You Can Join For Just:" at bounding box center [287, 88] width 75 height 16
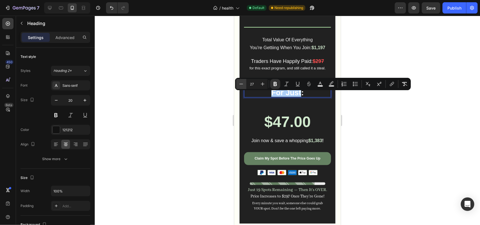
click at [242, 83] on icon "Editor contextual toolbar" at bounding box center [242, 84] width 6 height 6
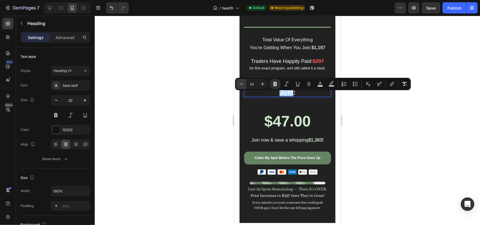
click at [242, 83] on icon "Editor contextual toolbar" at bounding box center [242, 84] width 6 height 6
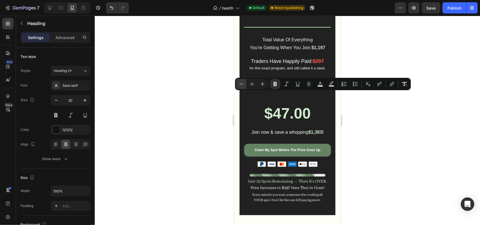
click at [242, 83] on icon "Editor contextual toolbar" at bounding box center [242, 84] width 6 height 6
type input "20"
click at [193, 118] on div at bounding box center [287, 121] width 385 height 210
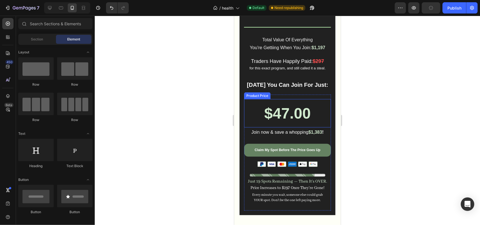
click at [284, 123] on div "$47.00" at bounding box center [287, 113] width 87 height 28
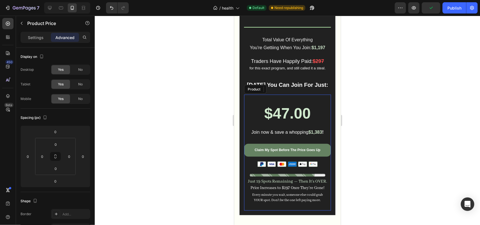
click at [307, 107] on div "Product Images $47.00 Product Price Edit content in Shopify 0 Product Price Edi…" at bounding box center [287, 153] width 87 height 116
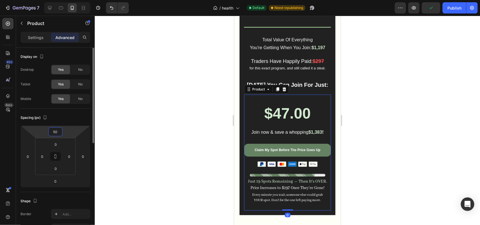
click at [57, 131] on input "50" at bounding box center [55, 132] width 11 height 8
type input "0"
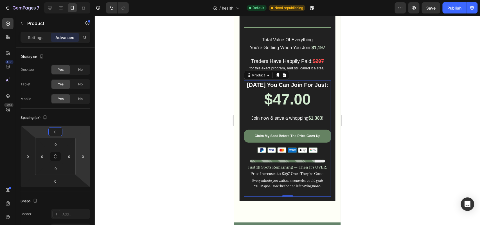
drag, startPoint x: 147, startPoint y: 127, endPoint x: 148, endPoint y: 131, distance: 4.9
click at [147, 127] on div at bounding box center [287, 121] width 385 height 210
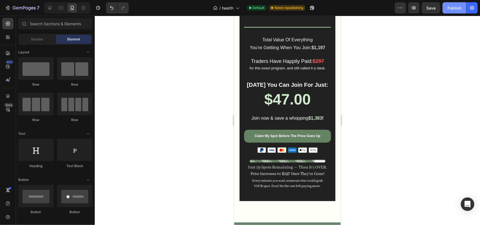
click at [453, 5] on div "Publish" at bounding box center [454, 8] width 14 height 6
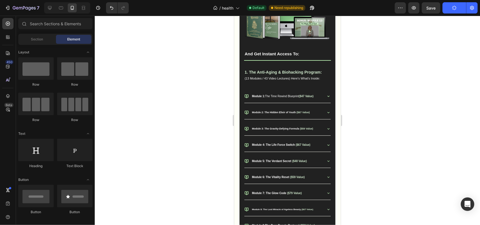
scroll to position [790, 0]
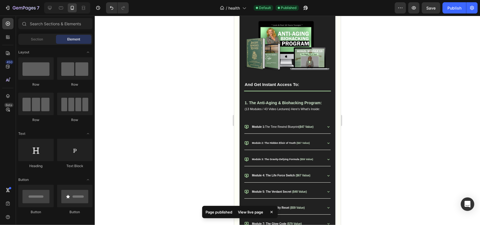
drag, startPoint x: 338, startPoint y: 42, endPoint x: 577, endPoint y: 30, distance: 239.7
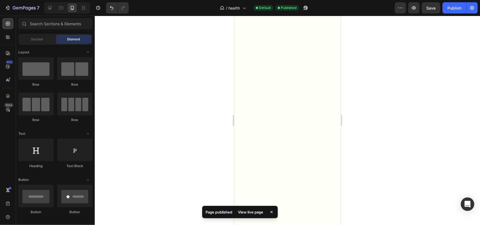
scroll to position [0, 0]
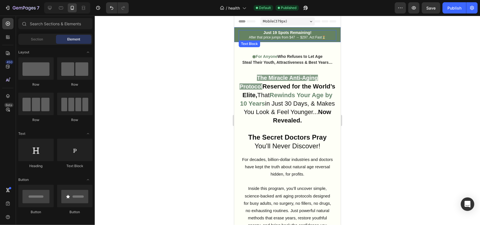
click at [250, 33] on p "Just 19 Spots Remaining!" at bounding box center [287, 32] width 96 height 5
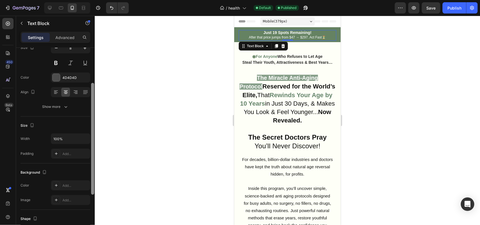
scroll to position [55, 0]
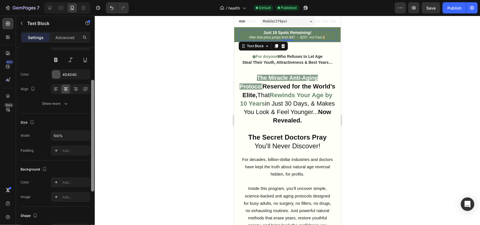
drag, startPoint x: 93, startPoint y: 107, endPoint x: 95, endPoint y: 139, distance: 32.4
click at [95, 0] on div "7 / health Default Published Preview Save Publish 450 Beta Sections(18) Element…" at bounding box center [240, 0] width 480 height 0
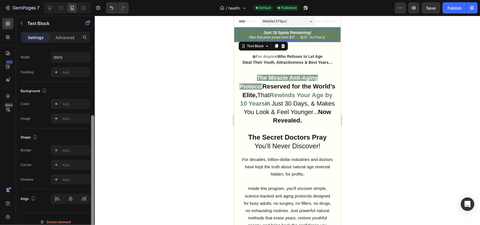
drag, startPoint x: 92, startPoint y: 138, endPoint x: 92, endPoint y: 183, distance: 44.7
click at [92, 183] on div at bounding box center [92, 171] width 3 height 112
click at [70, 151] on div "Add..." at bounding box center [75, 150] width 26 height 5
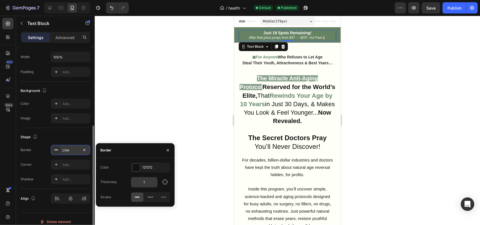
click at [150, 183] on input "1" at bounding box center [144, 182] width 26 height 10
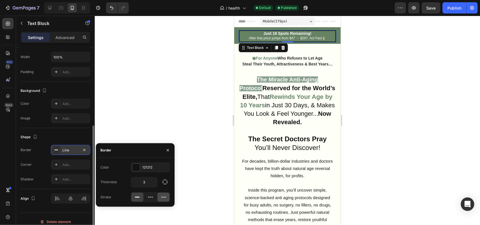
click at [160, 196] on div at bounding box center [164, 197] width 12 height 9
click at [153, 195] on icon at bounding box center [151, 198] width 6 height 6
click at [143, 179] on input "3" at bounding box center [144, 182] width 26 height 10
type input "4"
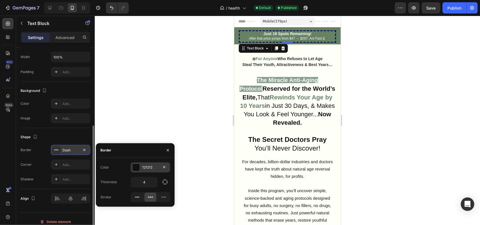
click at [136, 166] on div at bounding box center [135, 167] width 7 height 7
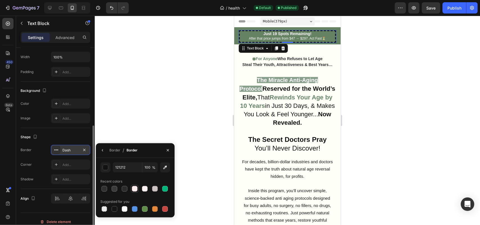
click at [135, 186] on div at bounding box center [135, 189] width 6 height 6
type input "FFEDED"
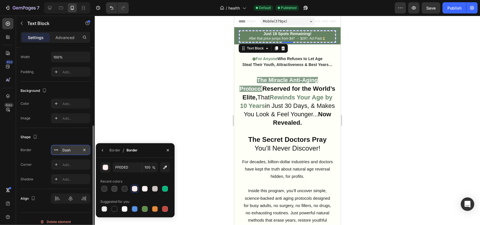
click at [155, 100] on div at bounding box center [287, 121] width 385 height 210
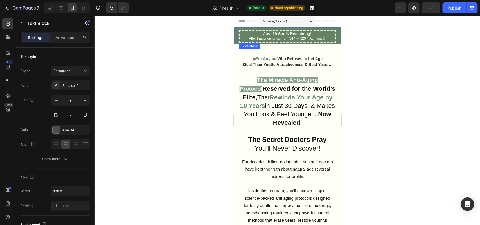
click at [242, 39] on p "After that price jumps from $47 → $297. Act Fast ⏳" at bounding box center [287, 38] width 94 height 5
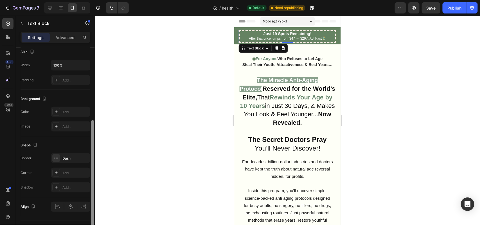
scroll to position [129, 0]
drag, startPoint x: 93, startPoint y: 142, endPoint x: 97, endPoint y: 212, distance: 69.6
click at [97, 0] on div "7 / health Default Need republishing Preview Save Publish 450 Beta Sections(18)…" at bounding box center [240, 0] width 480 height 0
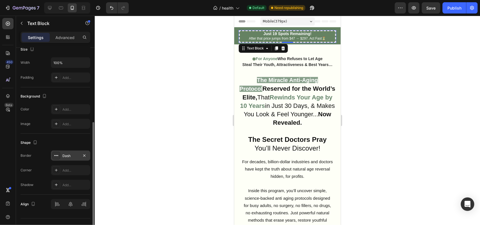
click at [69, 157] on div "Dash" at bounding box center [70, 156] width 16 height 5
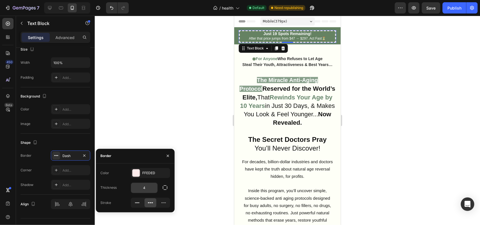
click at [133, 188] on input "4" at bounding box center [144, 188] width 26 height 10
type input "3"
click at [148, 100] on div at bounding box center [287, 121] width 385 height 210
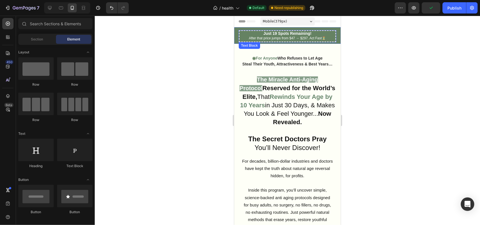
click at [263, 32] on strong "Just 19 Spots Remaining!" at bounding box center [287, 33] width 48 height 5
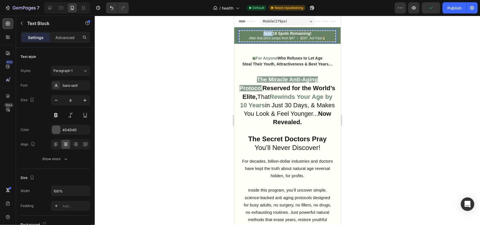
click at [263, 33] on strong "Just 19 Spots Remaining!" at bounding box center [287, 33] width 48 height 5
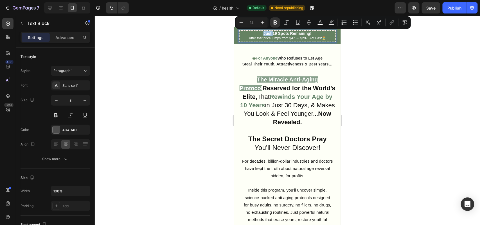
click at [263, 33] on strong "Just 19 Spots Remaining!" at bounding box center [287, 33] width 48 height 5
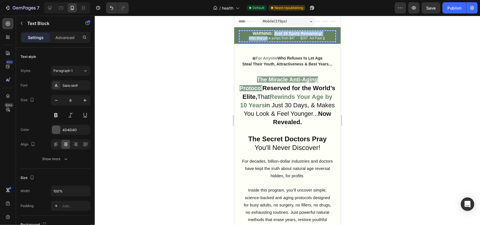
drag, startPoint x: 271, startPoint y: 34, endPoint x: 265, endPoint y: 35, distance: 6.9
click at [265, 35] on div "WARNING: Just 19 Spots Remaining! After that price jumps from $47 → $297. Act F…" at bounding box center [288, 36] width 98 height 12
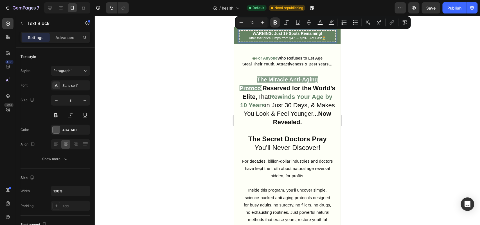
click at [270, 36] on span "After that price jumps from $47 → $297. Act Fast" at bounding box center [285, 38] width 73 height 4
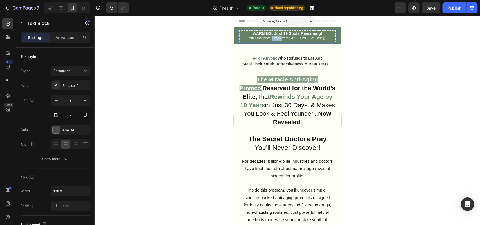
click at [270, 36] on span "After that price jumps from $47 → $297. Act Fast" at bounding box center [285, 38] width 73 height 4
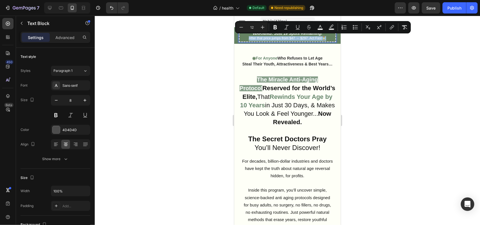
click at [269, 37] on span "After that price jumps from $47 → $297. Act Fast" at bounding box center [285, 38] width 73 height 4
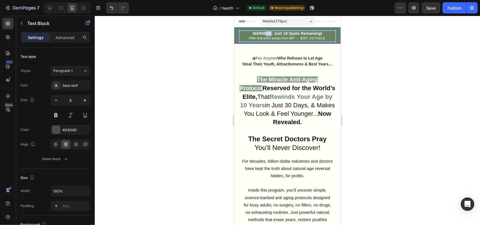
drag, startPoint x: 269, startPoint y: 34, endPoint x: 264, endPoint y: 33, distance: 5.6
click at [264, 33] on strong "WARNING: Just 19 Spots Remaining!" at bounding box center [287, 33] width 69 height 5
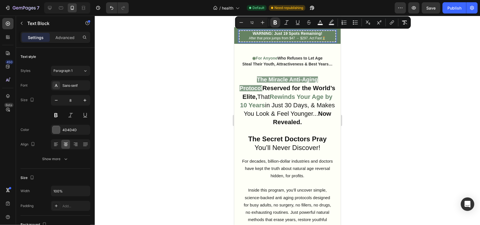
click at [271, 36] on span "After that price jumps from $47 → $297. Act Fast" at bounding box center [285, 38] width 73 height 4
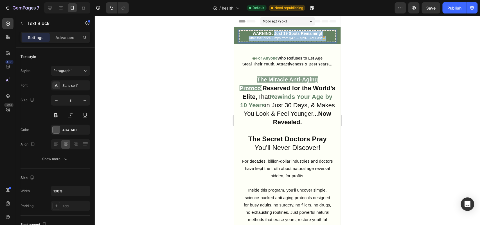
drag, startPoint x: 272, startPoint y: 33, endPoint x: 323, endPoint y: 38, distance: 51.4
click at [323, 38] on div "WARNING: Just 19 Spots Remaining! After that price jumps from $47 → $297. Act F…" at bounding box center [288, 36] width 98 height 12
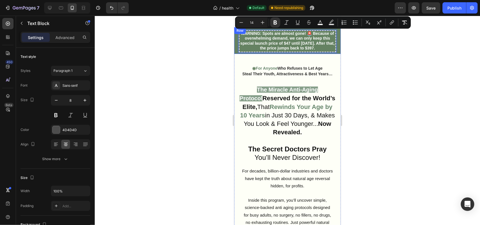
drag, startPoint x: 262, startPoint y: 33, endPoint x: 332, endPoint y: 45, distance: 71.2
click at [332, 45] on div "WARNING: Spots are almost gone! 🚨 Because of overwhelming demand, we can only k…" at bounding box center [287, 40] width 107 height 27
click at [276, 23] on icon "Editor contextual toolbar" at bounding box center [276, 23] width 6 height 6
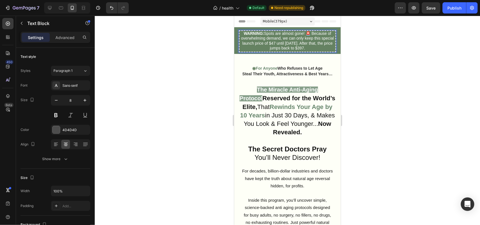
click at [274, 41] on span "WARNING: Spots are almost gone! 🚨 Because of overwhelming demand, we can only k…" at bounding box center [287, 40] width 93 height 19
click at [297, 37] on span "WARNING: Spots are almost gone! 🚨 Because of overwhelming demand, we can only k…" at bounding box center [287, 40] width 93 height 19
click at [301, 33] on span "WARNING: Spots are almost gone! 🚨 Because of overwhelming demand, we can only k…" at bounding box center [287, 40] width 93 height 19
click at [308, 33] on span "WARNING: Spots are almost gone! 🚨 Because of overwhelming demand, we can only k…" at bounding box center [287, 40] width 93 height 19
click at [309, 33] on span "WARNING: Spots are almost gone! 🚨 Because of overwhelming demand, we can only k…" at bounding box center [287, 40] width 93 height 19
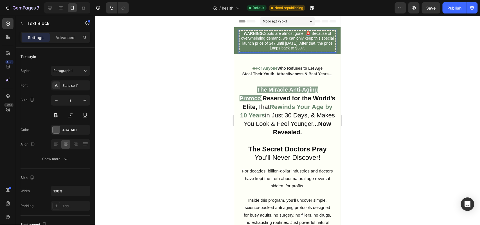
click at [309, 34] on span "WARNING: Spots are almost gone! 🚨 Because of overwhelming demand, we can only k…" at bounding box center [287, 40] width 93 height 19
click at [292, 41] on span "WARNING: Spots are almost gone! 🚨 Because of overwhelming demand, we can only k…" at bounding box center [287, 40] width 93 height 19
click at [290, 37] on span "WARNING: Spots are almost gone! 🚨 Because of overwhelming demand, we can only k…" at bounding box center [287, 40] width 93 height 19
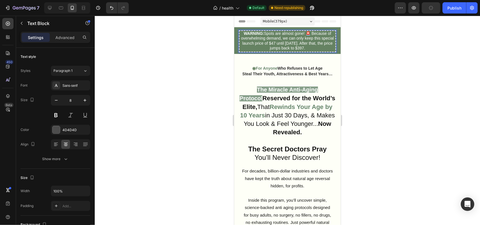
click at [288, 37] on span "WARNING: Spots are almost gone! 🚨 Because of overwhelming demand, we can only k…" at bounding box center [287, 40] width 93 height 19
click at [273, 41] on span "WARNING: Spots are almost gone! 🚨 Because of overwhelming demand, we can only k…" at bounding box center [287, 40] width 93 height 19
drag, startPoint x: 267, startPoint y: 42, endPoint x: 255, endPoint y: 43, distance: 12.1
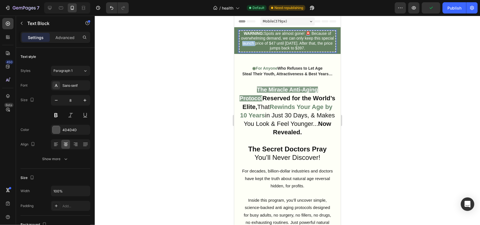
click at [255, 43] on span "WARNING: Spots are almost gone! 🚨 Because of overwhelming demand, we can only k…" at bounding box center [287, 40] width 93 height 19
click at [256, 43] on span "WARNING: Spots are almost gone! 🚨 Because of overwhelming demand, we can only k…" at bounding box center [287, 40] width 93 height 19
click at [257, 42] on span "WARNING: Spots are almost gone! 🚨 Because of overwhelming demand, we can only k…" at bounding box center [287, 40] width 93 height 19
click at [257, 45] on span "WARNING: Spots are almost gone! 🚨 Because of overwhelming demand, we can only k…" at bounding box center [287, 40] width 90 height 19
click at [256, 42] on span "WARNING: Spots are almost gone! 🚨 Because of overwhelming demand, we can only k…" at bounding box center [287, 40] width 90 height 19
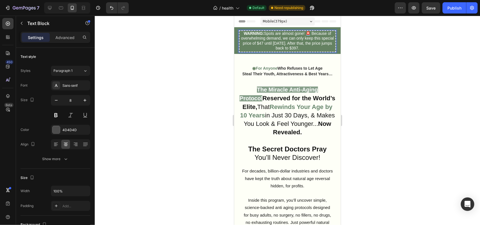
click at [276, 42] on span "WARNING: Spots are almost gone! 🚨 Because of overwhelming demand, we can only k…" at bounding box center [287, 40] width 93 height 19
click at [289, 42] on span "WARNING: Spots are almost gone! 🚨 Because of overwhelming demand, we can only k…" at bounding box center [287, 40] width 93 height 19
click at [298, 44] on span "WARNING: Spots are almost gone! 🚨 Because of overwhelming demand, we can only k…" at bounding box center [287, 40] width 93 height 19
click at [296, 44] on span "WARNING: Spots are almost gone! 🚨 Because of overwhelming demand, we can only k…" at bounding box center [287, 40] width 93 height 19
click at [291, 44] on span "WARNING: Spots are almost gone! 🚨 Because of overwhelming demand, we can only k…" at bounding box center [287, 40] width 93 height 19
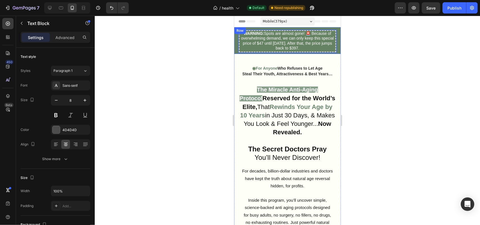
click at [201, 59] on div at bounding box center [287, 121] width 385 height 210
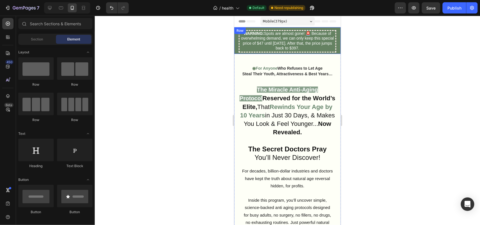
click at [235, 47] on div "WARNING: Spots are almost gone! 🚨 Because of overwhelming demand, we can only k…" at bounding box center [287, 40] width 107 height 27
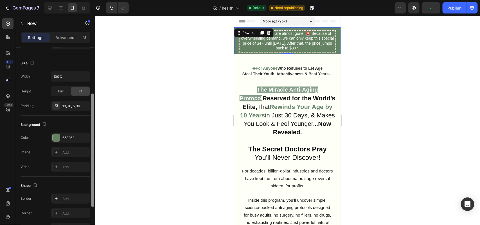
drag, startPoint x: 93, startPoint y: 119, endPoint x: 91, endPoint y: 178, distance: 59.4
click at [93, 181] on div at bounding box center [92, 151] width 3 height 114
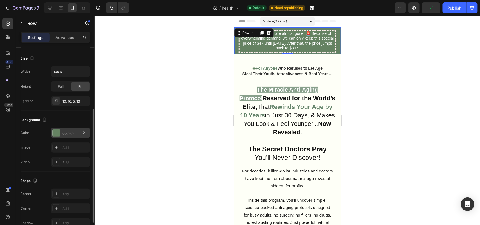
click at [59, 131] on div at bounding box center [56, 132] width 7 height 7
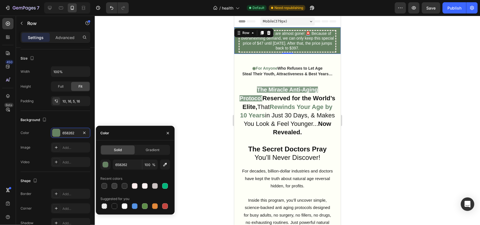
click at [113, 202] on div "Suggested for you" at bounding box center [135, 199] width 70 height 9
click at [113, 205] on div at bounding box center [115, 207] width 6 height 6
type input "151515"
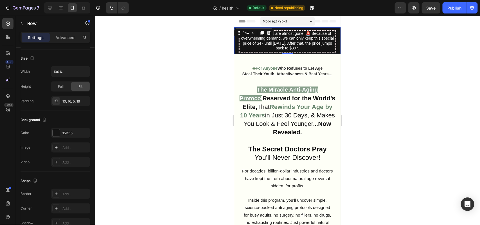
click at [121, 55] on div at bounding box center [287, 121] width 385 height 210
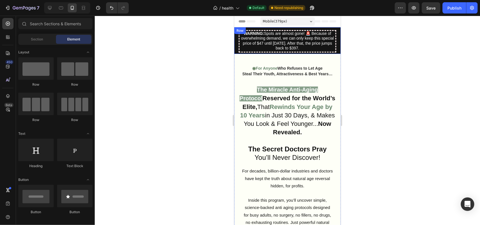
click at [235, 49] on div "WARNING: Spots are almost gone! 🚨 Because of overwhelming demand, we can only k…" at bounding box center [287, 40] width 107 height 27
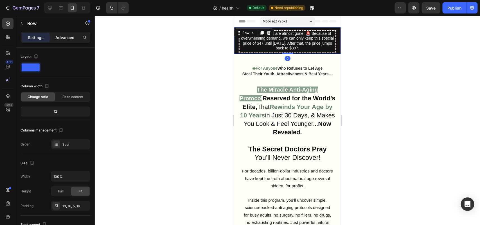
click at [69, 36] on p "Advanced" at bounding box center [64, 38] width 19 height 6
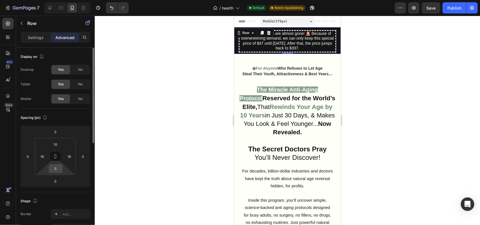
click at [53, 167] on input "5" at bounding box center [55, 169] width 11 height 8
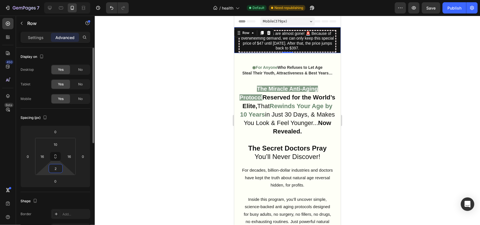
click at [53, 167] on input "2" at bounding box center [55, 169] width 11 height 8
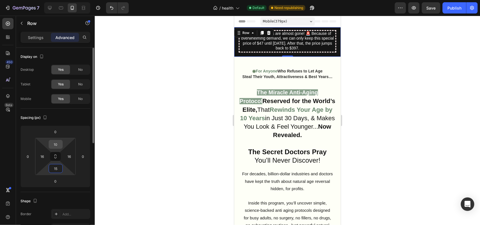
type input "15"
click at [58, 148] on input "10" at bounding box center [55, 144] width 11 height 8
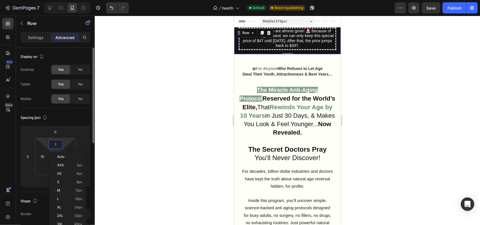
type input "15"
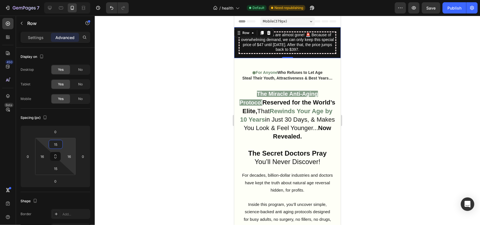
click at [129, 138] on div at bounding box center [287, 121] width 385 height 210
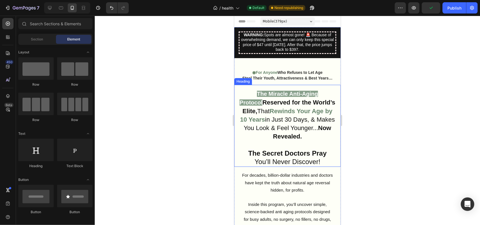
click at [275, 91] on strong "The Miracle Anti-Aging Protocol" at bounding box center [278, 98] width 78 height 15
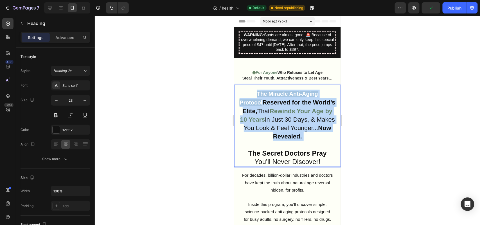
click at [275, 91] on strong "The Miracle Anti-Aging Protocol" at bounding box center [278, 98] width 78 height 15
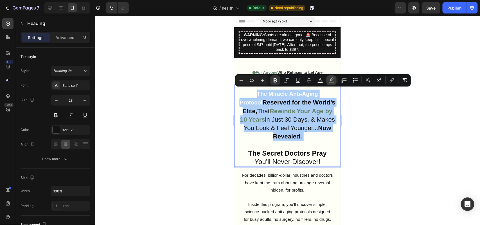
click at [331, 82] on rect "Editor contextual toolbar" at bounding box center [331, 82] width 5 height 1
type input "65846B"
type input "77"
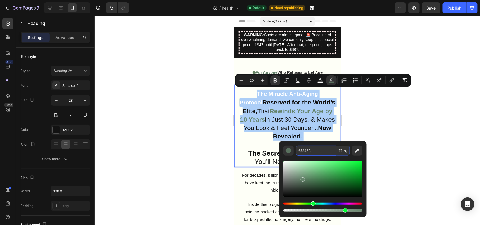
click at [314, 154] on input "65846B" at bounding box center [316, 151] width 41 height 10
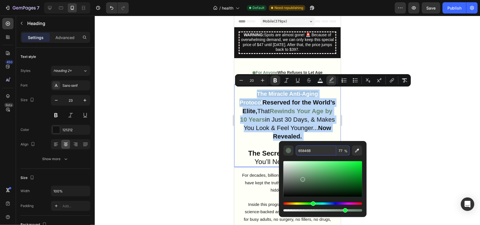
click at [255, 30] on div "Text Block" at bounding box center [249, 27] width 19 height 5
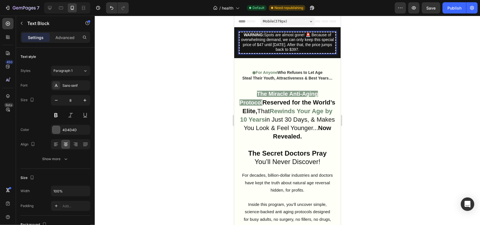
click at [262, 41] on span "WARNING: Spots are almost gone! 🚨 Because of overwhelming demand, we can only k…" at bounding box center [287, 41] width 93 height 19
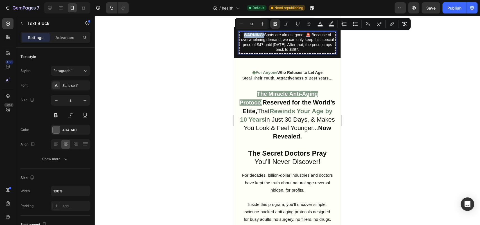
drag, startPoint x: 261, startPoint y: 35, endPoint x: 242, endPoint y: 35, distance: 19.4
click at [244, 35] on strong "WARNING:" at bounding box center [254, 34] width 20 height 5
click at [319, 26] on rect "Editor contextual toolbar" at bounding box center [320, 25] width 5 height 1
type input "FFFFFF"
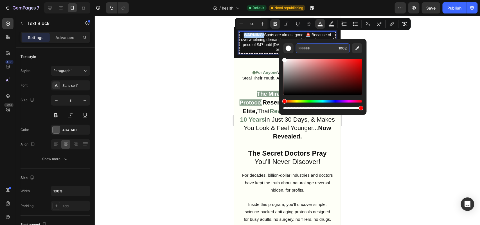
click at [312, 51] on input "FFFFFF" at bounding box center [316, 48] width 41 height 10
paste input "65846B"
type input "65846B"
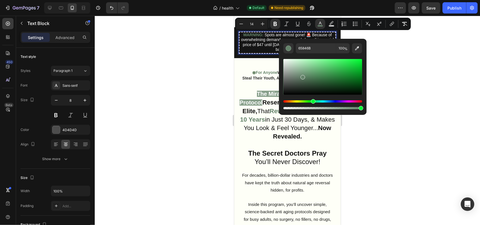
click at [301, 35] on span "Spots are almost gone! 🚨 Because of overwhelming demand, we can only keep this …" at bounding box center [287, 41] width 93 height 19
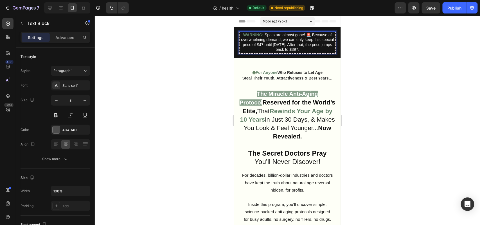
click at [260, 33] on strong "WARNING:" at bounding box center [253, 34] width 20 height 5
click at [260, 34] on strong "WARNING:" at bounding box center [253, 34] width 20 height 5
drag, startPoint x: 261, startPoint y: 35, endPoint x: 242, endPoint y: 35, distance: 19.7
click at [242, 35] on p "WARNING: Spots are almost gone! 🚨 Because of overwhelming demand, we can only k…" at bounding box center [287, 43] width 95 height 20
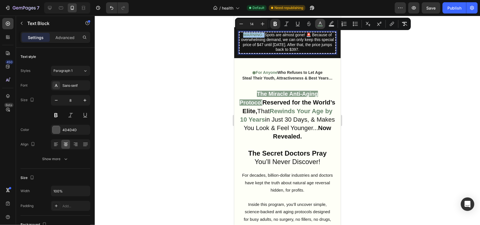
click at [318, 24] on icon "Editor contextual toolbar" at bounding box center [321, 24] width 6 height 6
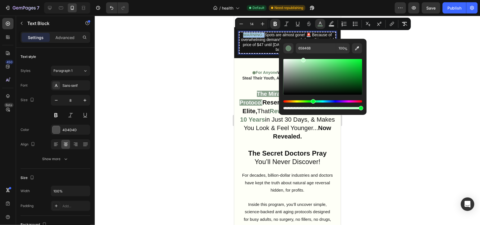
drag, startPoint x: 305, startPoint y: 63, endPoint x: 303, endPoint y: 54, distance: 9.3
click at [303, 54] on div "Editor contextual toolbar" at bounding box center [323, 81] width 79 height 57
click at [307, 45] on input "C1FFCE" at bounding box center [316, 48] width 41 height 10
click at [300, 59] on div "Editor contextual toolbar" at bounding box center [323, 77] width 79 height 36
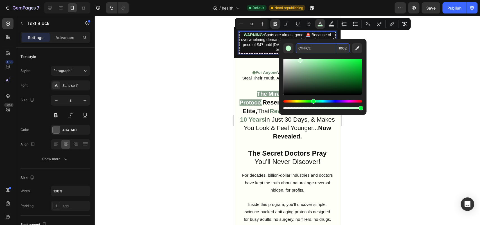
type input "C9FCD4"
click at [306, 50] on input "C9FCD4" at bounding box center [316, 48] width 41 height 10
click at [207, 75] on div at bounding box center [287, 121] width 385 height 210
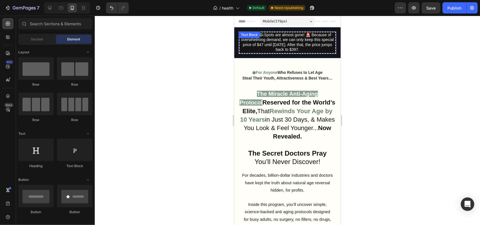
click at [287, 39] on span "Spots are almost gone! 🚨 Because of overwhelming demand, we can only keep this …" at bounding box center [287, 41] width 93 height 19
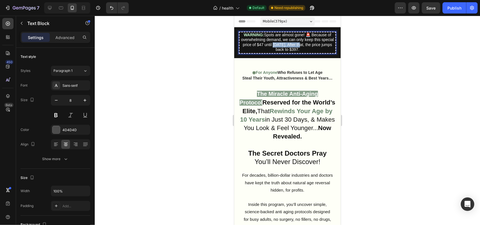
drag, startPoint x: 287, startPoint y: 44, endPoint x: 316, endPoint y: 44, distance: 29.3
click at [316, 44] on span "Spots are almost gone! 🚨 Because of overwhelming demand, we can only keep this …" at bounding box center [287, 41] width 93 height 19
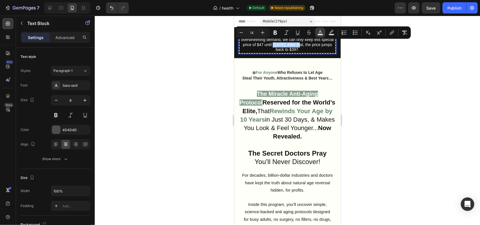
click at [321, 34] on icon "Editor contextual toolbar" at bounding box center [321, 33] width 6 height 6
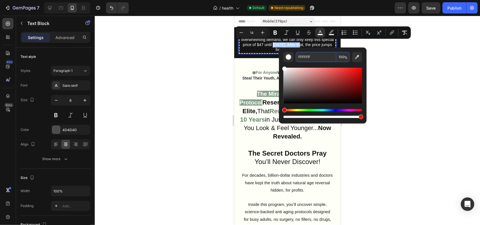
click at [318, 57] on input "FFFFFF" at bounding box center [316, 57] width 41 height 10
paste input "C9FCD4"
type input "C9FCD4"
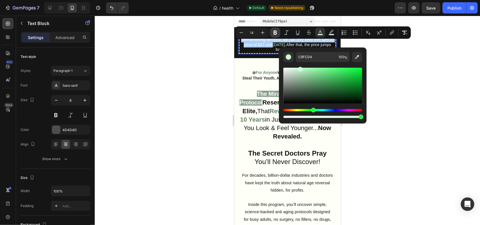
click at [276, 31] on icon "Editor contextual toolbar" at bounding box center [276, 33] width 6 height 6
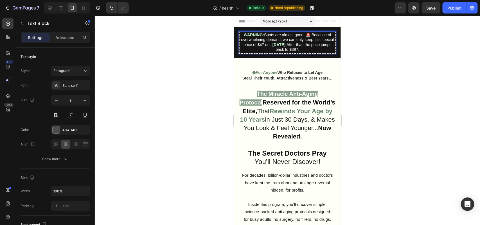
click at [277, 45] on span "Spots are almost gone! 🚨 Because of overwhelming demand, we can only keep this …" at bounding box center [287, 39] width 93 height 14
click at [275, 45] on span "After that, the price jumps back to $397." at bounding box center [303, 46] width 56 height 9
click at [270, 44] on span "Spots are almost gone! 🚨 Because of overwhelming demand, we can only keep this …" at bounding box center [287, 39] width 93 height 14
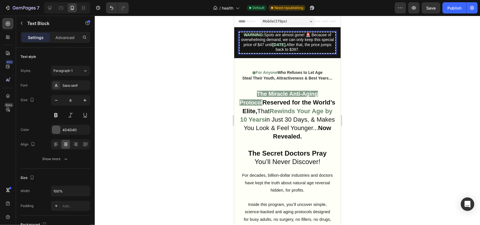
click at [296, 38] on span "Spots are almost gone! 🚨 Because of overwhelming demand, we can only keep this …" at bounding box center [287, 39] width 93 height 14
click at [286, 42] on strong "[DATE]." at bounding box center [279, 44] width 14 height 5
click at [272, 39] on span "Spots are almost gone! 🚨 Because of overwhelming demand, we can only keep this …" at bounding box center [287, 39] width 93 height 14
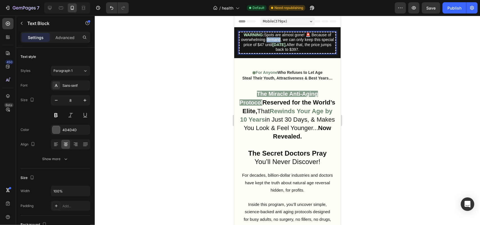
click at [272, 39] on span "Spots are almost gone! 🚨 Because of overwhelming demand, we can only keep this …" at bounding box center [287, 39] width 93 height 14
click at [286, 42] on strong "[DATE]." at bounding box center [279, 44] width 14 height 5
click at [275, 45] on span "After that, the price jumps back to $397." at bounding box center [303, 46] width 56 height 9
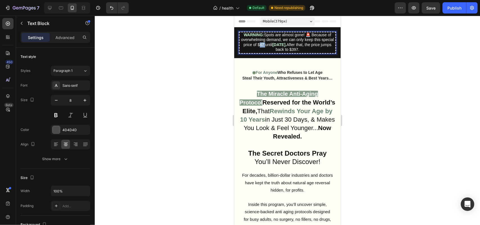
click at [275, 45] on span "After that, the price jumps back to $397." at bounding box center [303, 46] width 56 height 9
click at [281, 44] on span "Spots are almost gone! 🚨 Because of overwhelming demand, we can only keep this …" at bounding box center [287, 39] width 93 height 14
click at [303, 48] on span "After that, the price jumps back to $397." at bounding box center [303, 46] width 56 height 9
click at [243, 37] on span "Spots are almost gone! 🚨 Because of overwhelming demand, we can only keep this …" at bounding box center [287, 39] width 93 height 14
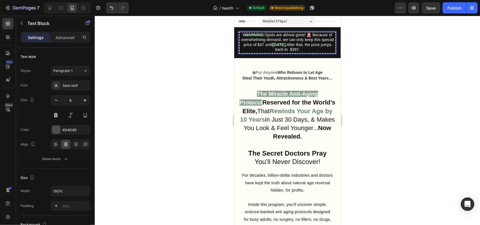
click at [243, 35] on span "ti" at bounding box center [243, 34] width 2 height 5
click at [244, 35] on strong "WARNING:" at bounding box center [254, 34] width 20 height 5
click at [301, 47] on span "After that, the price jumps back to $397." at bounding box center [303, 46] width 56 height 9
click at [304, 48] on span "After that, the price jumps back to $397." at bounding box center [303, 46] width 56 height 9
click at [303, 48] on span "After that, the price jumps back to i $397." at bounding box center [303, 46] width 57 height 9
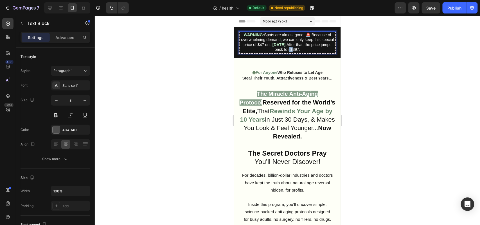
click at [304, 48] on span "After that, the price jumps back to i $397." at bounding box center [303, 46] width 57 height 9
click at [226, 80] on div at bounding box center [287, 121] width 385 height 210
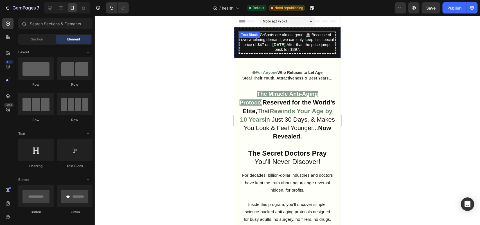
click at [301, 46] on span "After that, the price jumps back to i $397." at bounding box center [303, 46] width 57 height 9
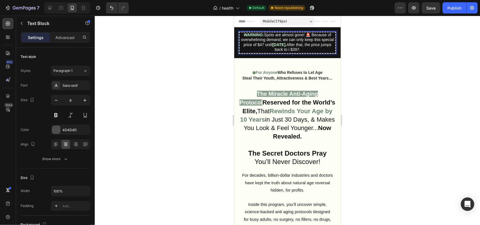
click at [305, 48] on span "After that, the price jumps back to i $397." at bounding box center [303, 46] width 57 height 9
click at [286, 42] on strong "[DATE]." at bounding box center [279, 44] width 14 height 5
click at [301, 48] on span "After that, the price jumps back to it's original price $397." at bounding box center [296, 46] width 70 height 9
click at [329, 48] on span "After that, the price jumps back to it's original price $397." at bounding box center [296, 46] width 70 height 9
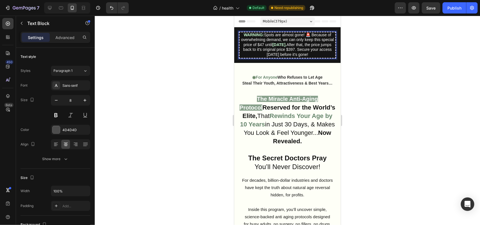
click at [269, 52] on span "After that, the price jumps back to it's original price $397. Secure your acces…" at bounding box center [287, 49] width 89 height 14
click at [284, 52] on span "After that, the price jumps back to it's original price $397. Secure your acces…" at bounding box center [287, 49] width 89 height 14
click at [283, 52] on span "After that, the price jumps back to it's original price $397. Secure your acces…" at bounding box center [287, 49] width 89 height 14
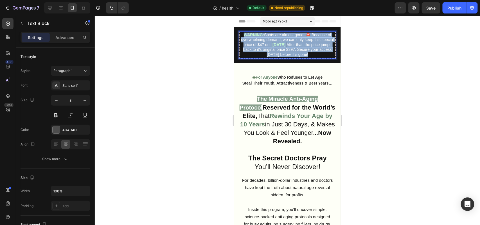
click at [283, 52] on span "After that, the price jumps back to it's original price $397. Secure your acces…" at bounding box center [287, 49] width 89 height 14
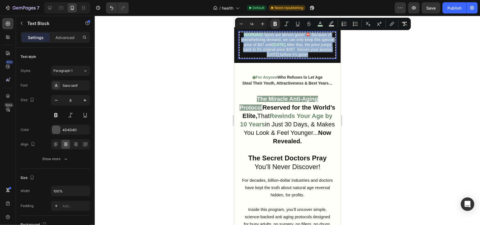
click at [300, 51] on span "After that, the price jumps back to it's original price $397. Secure your acces…" at bounding box center [287, 49] width 89 height 14
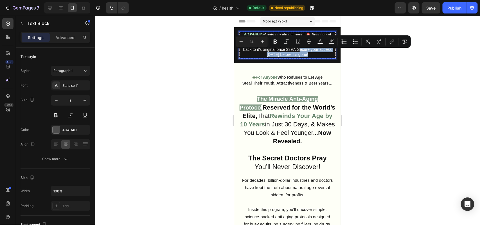
drag, startPoint x: 324, startPoint y: 51, endPoint x: 247, endPoint y: 53, distance: 76.8
click at [247, 53] on p "WARNING: Spots are almost gone! 🚨 Because of overwhelming demand, we can only k…" at bounding box center [287, 45] width 95 height 24
drag, startPoint x: 277, startPoint y: 43, endPoint x: 26, endPoint y: 33, distance: 251.9
click at [277, 43] on icon "Editor contextual toolbar" at bounding box center [276, 42] width 6 height 6
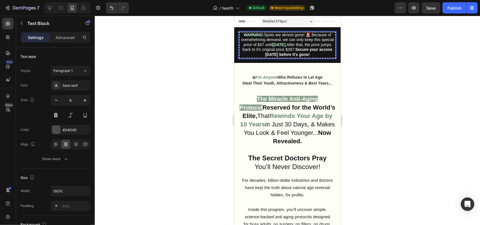
click at [198, 68] on div at bounding box center [287, 121] width 385 height 210
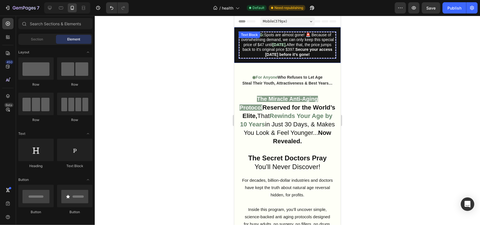
click at [256, 44] on span "Spots are almost gone! 🚨 Because of overwhelming demand, we can only keep this …" at bounding box center [287, 39] width 93 height 14
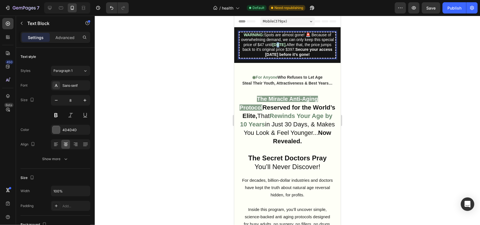
drag, startPoint x: 294, startPoint y: 42, endPoint x: 291, endPoint y: 43, distance: 3.7
click at [286, 43] on strong "[DATE]." at bounding box center [279, 44] width 14 height 5
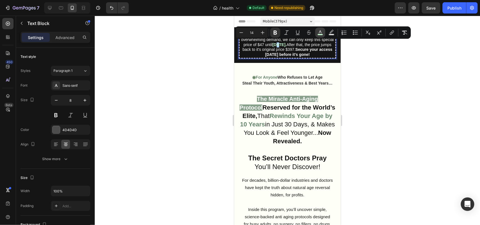
click at [321, 33] on icon "Editor contextual toolbar" at bounding box center [321, 33] width 6 height 6
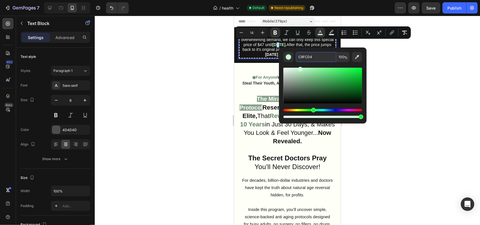
click at [314, 54] on input "C9FCD4" at bounding box center [316, 57] width 41 height 10
click at [265, 53] on strong "Secure your access [DATE] before it’s gone!" at bounding box center [298, 51] width 67 height 9
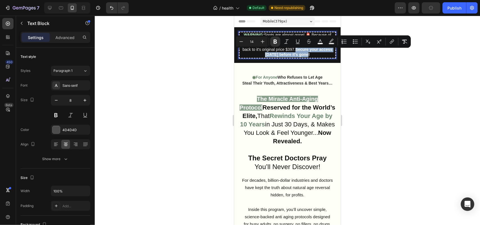
drag, startPoint x: 245, startPoint y: 51, endPoint x: 330, endPoint y: 51, distance: 85.2
click at [330, 51] on div "WARNING: Spots are almost gone! 🚨 Because of overwhelming demand, we can only k…" at bounding box center [288, 44] width 98 height 27
click at [318, 42] on icon "Editor contextual toolbar" at bounding box center [321, 42] width 6 height 6
type input "FFFFFF"
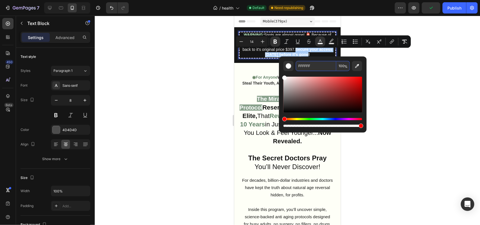
click at [316, 63] on input "FFFFFF" at bounding box center [316, 66] width 41 height 10
paste input "C9FCD4"
type input "C9FCD4"
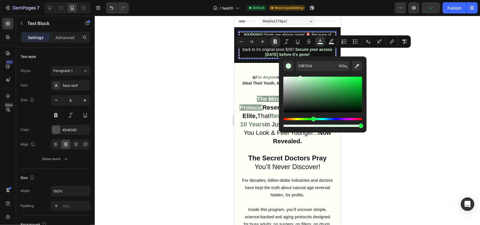
click at [158, 59] on div at bounding box center [287, 121] width 385 height 210
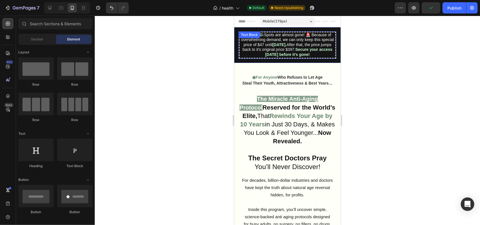
click at [256, 41] on div "WARNING: Spots are almost gone! 🚨 Because of overwhelming demand, we can only k…" at bounding box center [288, 44] width 98 height 27
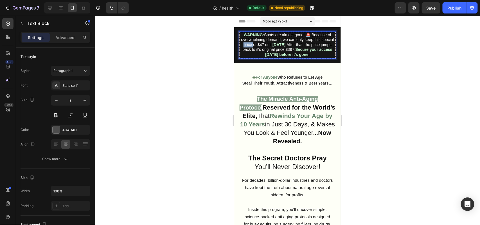
click at [260, 43] on span "Spots are almost gone! 🚨 Because of overwhelming demand, we can only keep this …" at bounding box center [287, 39] width 93 height 14
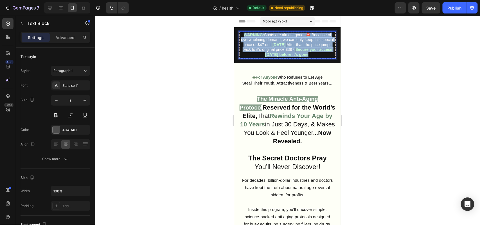
click at [260, 43] on span "Spots are almost gone! 🚨 Because of overwhelming demand, we can only keep this …" at bounding box center [287, 39] width 93 height 14
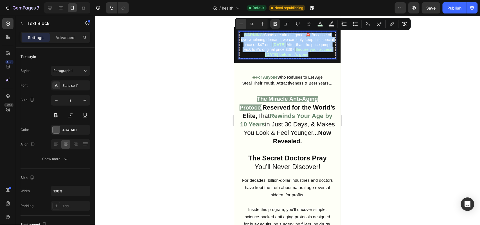
click at [239, 24] on icon "Editor contextual toolbar" at bounding box center [242, 24] width 6 height 6
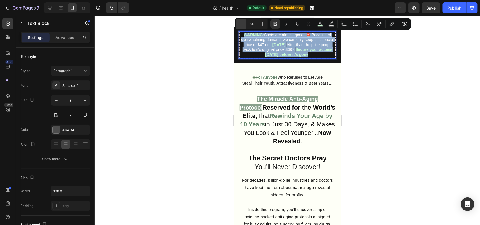
type input "13"
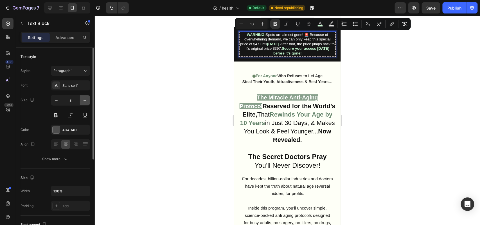
click at [83, 99] on icon "button" at bounding box center [85, 101] width 6 height 6
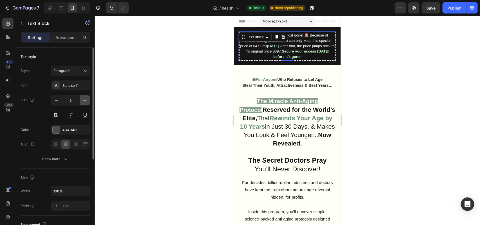
type input "10"
click at [163, 78] on div at bounding box center [287, 121] width 385 height 210
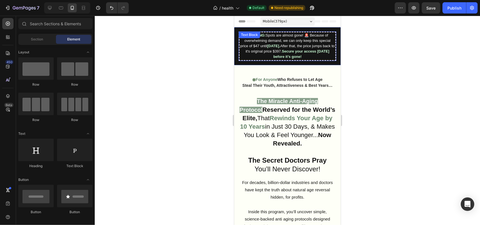
click at [273, 38] on div "WARNING: Spots are almost gone! 🚨 Because of overwhelming demand, we can only k…" at bounding box center [288, 46] width 98 height 30
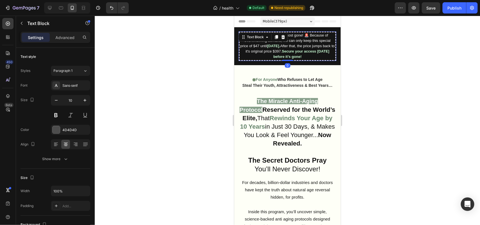
click at [273, 38] on div at bounding box center [276, 36] width 7 height 7
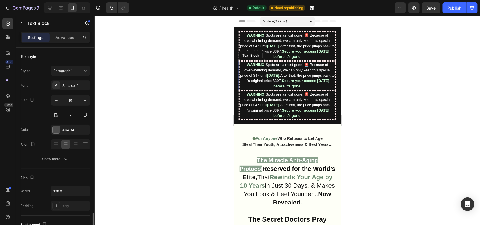
scroll to position [105, 0]
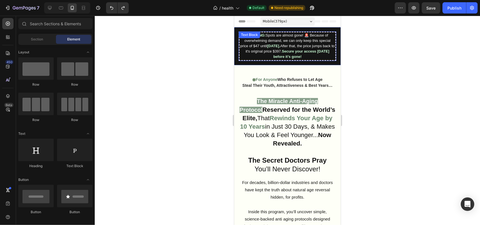
click at [280, 45] on strong "[DATE]." at bounding box center [273, 46] width 13 height 4
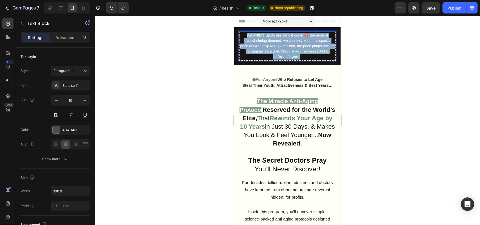
click at [280, 45] on strong "[DATE]." at bounding box center [273, 46] width 13 height 4
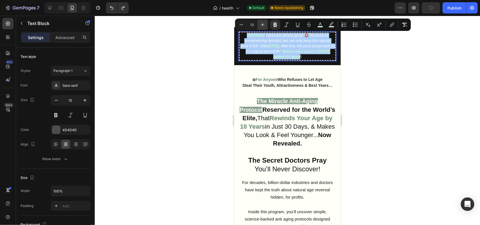
click at [264, 24] on icon "Editor contextual toolbar" at bounding box center [263, 25] width 4 height 4
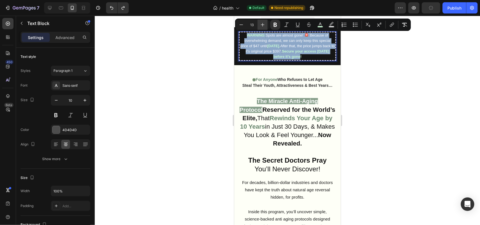
type input "14"
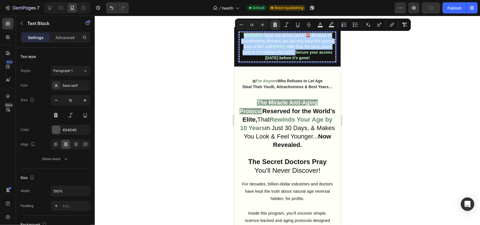
click at [164, 86] on div at bounding box center [287, 121] width 385 height 210
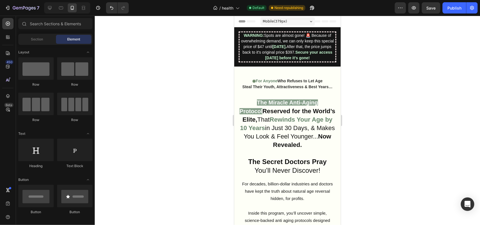
click at [259, 52] on span "After that, the price jumps back to it's original price $397." at bounding box center [286, 49] width 89 height 10
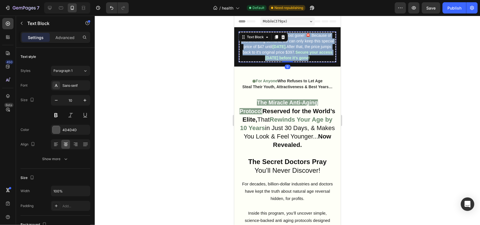
click at [259, 52] on span "After that, the price jumps back to it's original price $397." at bounding box center [286, 49] width 89 height 10
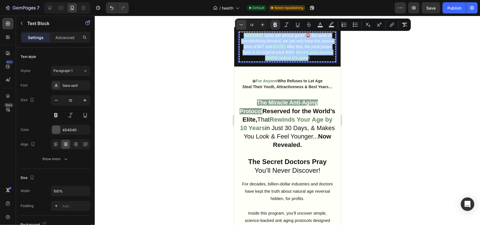
click at [243, 24] on icon "Editor contextual toolbar" at bounding box center [242, 25] width 6 height 6
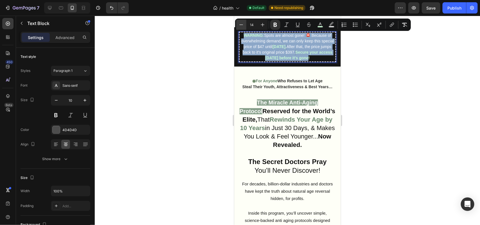
type input "13"
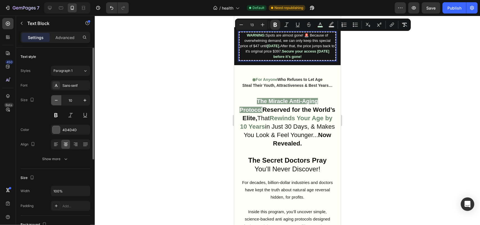
click at [56, 100] on icon "button" at bounding box center [56, 101] width 6 height 6
type input "9"
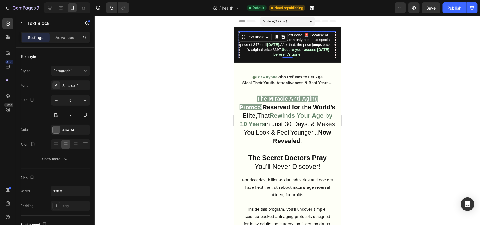
click at [169, 119] on div at bounding box center [287, 121] width 385 height 210
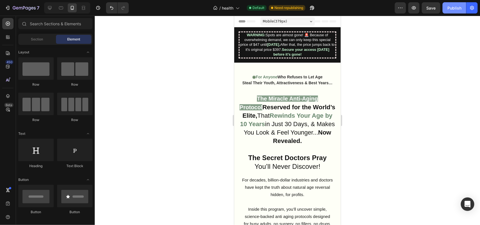
click at [451, 6] on div "Publish" at bounding box center [454, 8] width 14 height 6
click at [256, 48] on span "After that, the price jumps back to it's original price $397." at bounding box center [290, 46] width 89 height 9
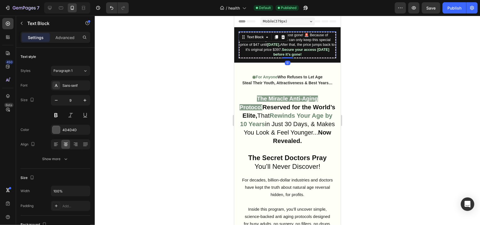
click at [74, 42] on div "Settings Advanced" at bounding box center [56, 37] width 70 height 11
click at [72, 39] on p "Advanced" at bounding box center [64, 38] width 19 height 6
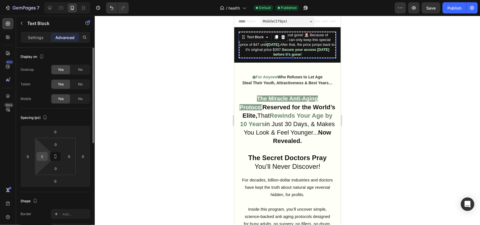
click at [41, 158] on input "0" at bounding box center [42, 156] width 8 height 8
click at [40, 159] on input "25" at bounding box center [42, 156] width 8 height 8
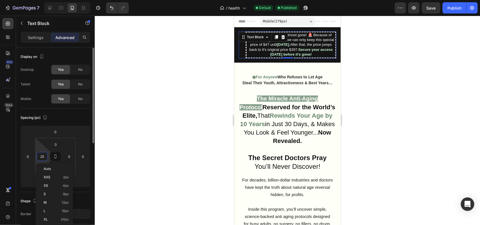
type input "0"
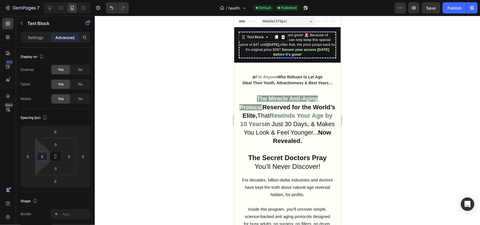
click at [167, 73] on div at bounding box center [287, 121] width 385 height 210
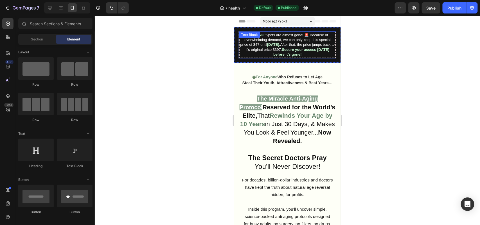
click at [246, 51] on span "After that, the price jumps back to it's original price $397." at bounding box center [290, 46] width 89 height 9
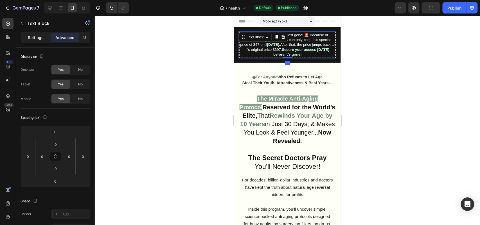
click at [36, 39] on p "Settings" at bounding box center [36, 38] width 16 height 6
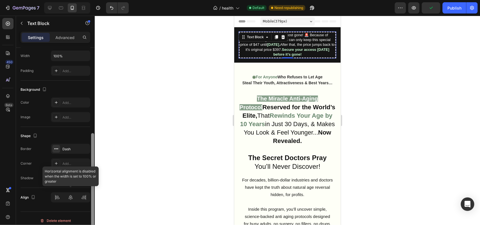
scroll to position [140, 0]
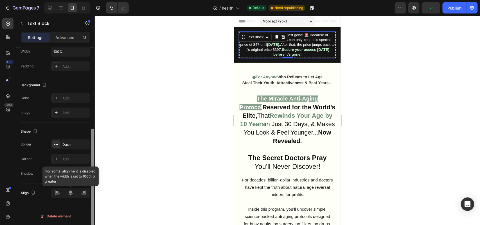
drag, startPoint x: 93, startPoint y: 113, endPoint x: 89, endPoint y: 196, distance: 82.5
click at [89, 196] on div "Text style Styles Paragraph 1 Font Sans-serif Size 9 Color 4D4D4D Align Show mo…" at bounding box center [55, 145] width 79 height 194
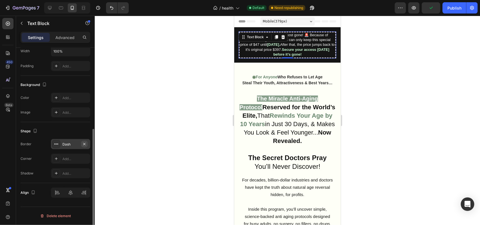
click at [86, 145] on icon "button" at bounding box center [84, 144] width 5 height 5
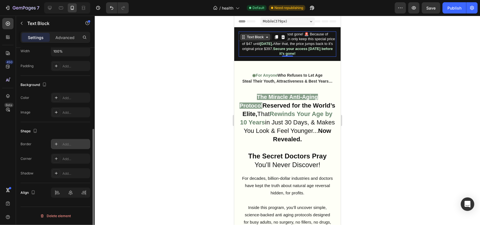
click at [248, 36] on div "Text Block" at bounding box center [255, 36] width 19 height 5
click at [170, 46] on div at bounding box center [287, 121] width 385 height 210
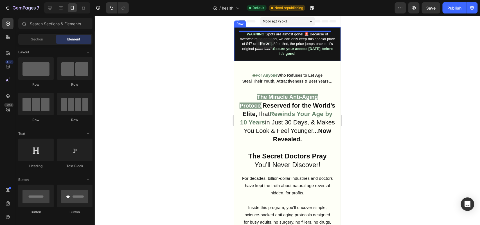
drag, startPoint x: 318, startPoint y: 79, endPoint x: 255, endPoint y: 38, distance: 75.0
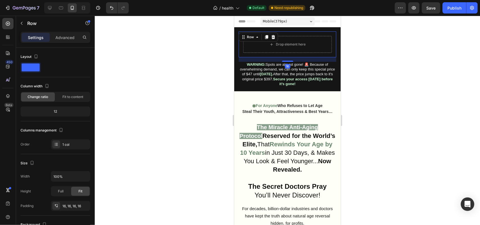
click at [273, 68] on span "Spots are almost gone! 🚨 Because of overwhelming demand, we can only keep this …" at bounding box center [287, 69] width 95 height 14
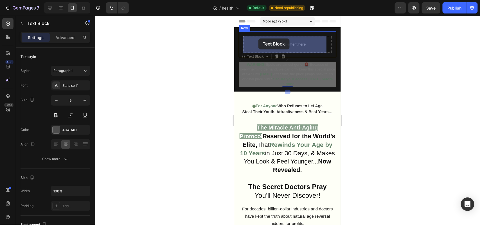
drag, startPoint x: 242, startPoint y: 56, endPoint x: 257, endPoint y: 39, distance: 23.1
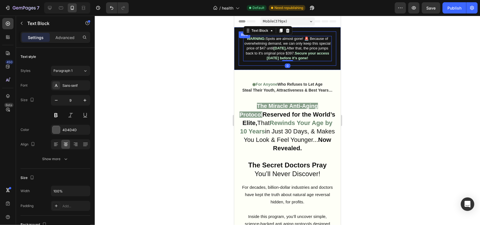
click at [240, 44] on div "WARNING: Spots are almost gone! 🚨 Because of overwhelming demand, we can only k…" at bounding box center [288, 48] width 98 height 34
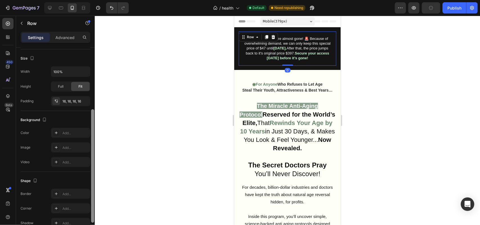
scroll to position [107, 0]
drag, startPoint x: 93, startPoint y: 154, endPoint x: 90, endPoint y: 217, distance: 63.1
click at [91, 217] on div at bounding box center [93, 143] width 4 height 194
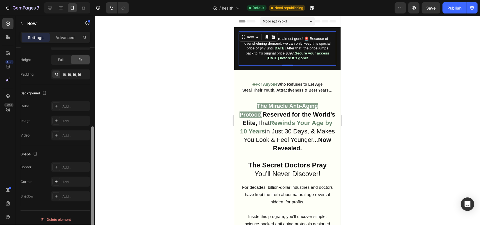
scroll to position [136, 0]
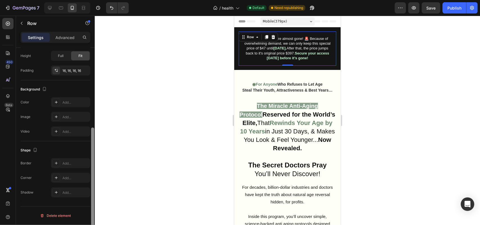
drag, startPoint x: 92, startPoint y: 165, endPoint x: 92, endPoint y: 191, distance: 26.4
click at [92, 191] on div at bounding box center [92, 185] width 3 height 114
click at [61, 168] on div "Add..." at bounding box center [70, 163] width 39 height 10
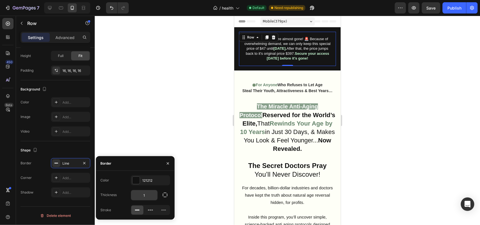
click at [136, 190] on div "1" at bounding box center [144, 195] width 27 height 11
click at [139, 192] on input "1" at bounding box center [144, 195] width 26 height 10
type input "3"
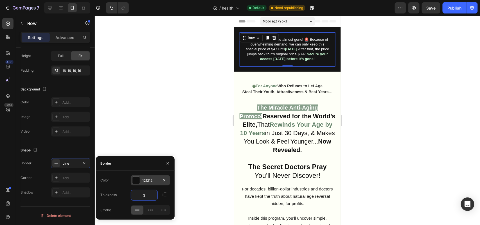
click at [136, 183] on div at bounding box center [135, 180] width 7 height 7
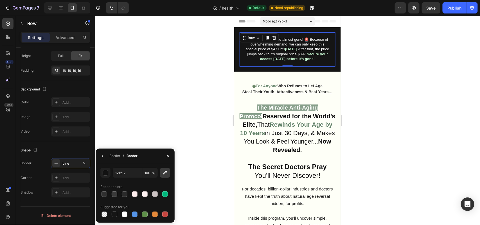
click at [165, 174] on icon "button" at bounding box center [165, 173] width 6 height 6
type input "C9FCD4"
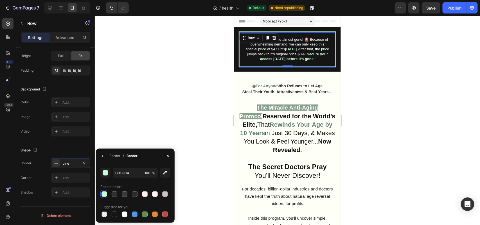
click at [160, 84] on div at bounding box center [287, 121] width 385 height 210
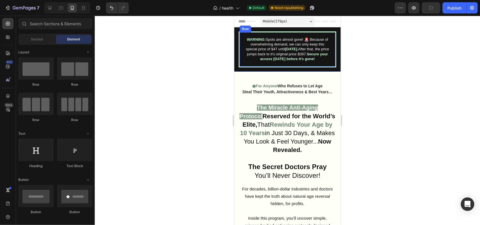
click at [242, 64] on div "WARNING: Spots are almost gone! 🚨 Because of overwhelming demand, we can only k…" at bounding box center [288, 49] width 98 height 36
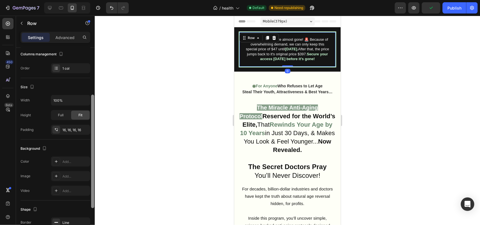
scroll to position [86, 0]
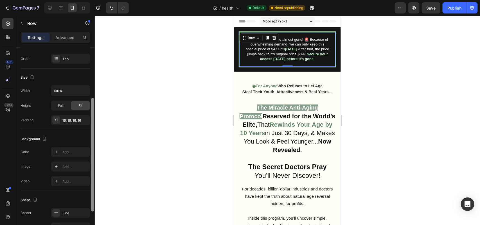
drag, startPoint x: 94, startPoint y: 158, endPoint x: 97, endPoint y: 209, distance: 50.7
click at [97, 0] on div "7 / health Default Need republishing Preview Save Publish 450 Beta Sections(18)…" at bounding box center [240, 0] width 480 height 0
click at [75, 215] on div "Line" at bounding box center [70, 213] width 16 height 5
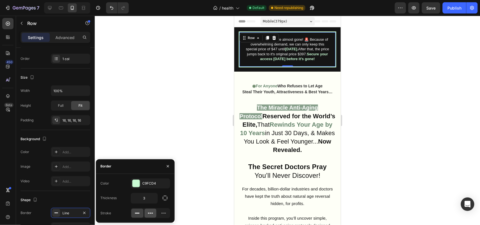
click at [151, 213] on icon at bounding box center [151, 214] width 6 height 6
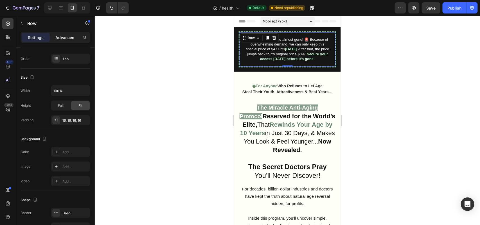
click at [65, 36] on p "Advanced" at bounding box center [64, 38] width 19 height 6
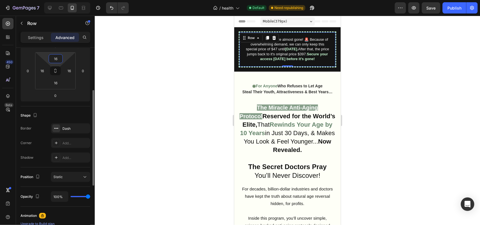
click at [54, 59] on input "16" at bounding box center [55, 59] width 11 height 8
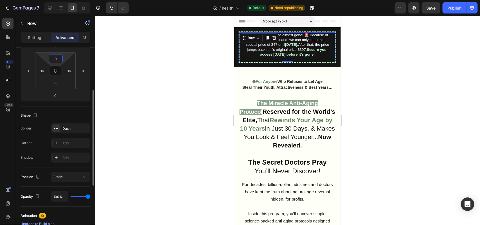
click at [54, 59] on input "0" at bounding box center [55, 59] width 11 height 8
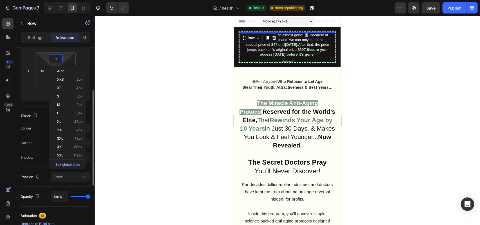
click at [54, 59] on input "0" at bounding box center [55, 59] width 11 height 8
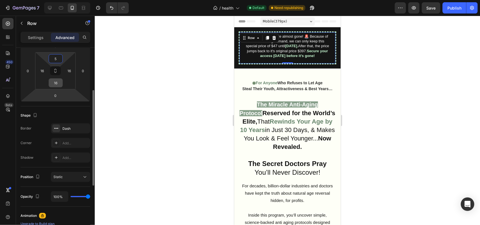
type input "5"
click at [58, 79] on input "16" at bounding box center [55, 83] width 11 height 8
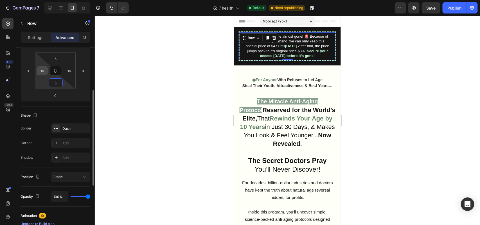
type input "5"
click at [44, 74] on input "16" at bounding box center [42, 71] width 8 height 8
click at [44, 74] on input "10" at bounding box center [42, 71] width 8 height 8
type input "5"
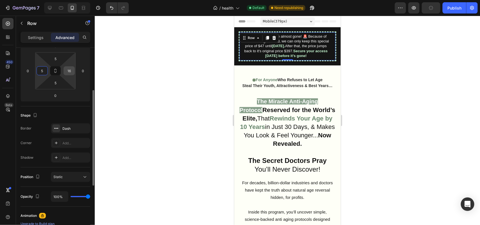
click at [69, 72] on input "16" at bounding box center [69, 71] width 8 height 8
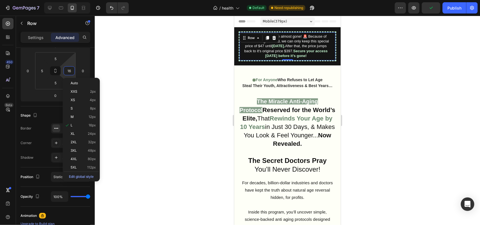
type input "5"
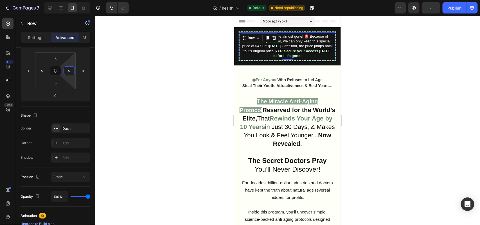
click at [160, 98] on div at bounding box center [287, 121] width 385 height 210
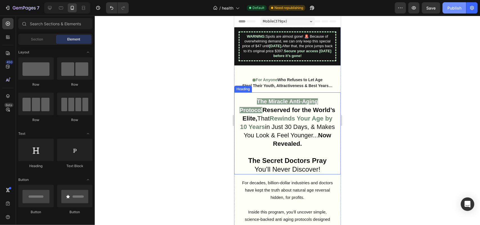
click at [464, 8] on button "Publish" at bounding box center [455, 7] width 24 height 11
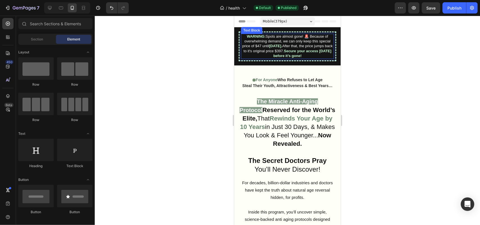
click at [312, 38] on p "WARNING: Spots are almost gone! 🚨 Because of overwhelming demand, we can only k…" at bounding box center [287, 46] width 92 height 24
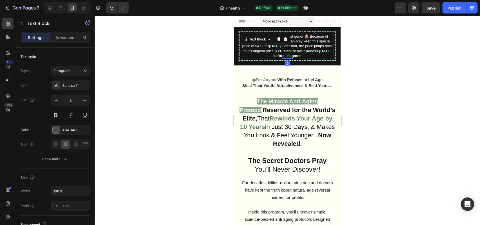
click at [312, 38] on p "WARNING: Spots are almost gone! 🚨 Because of overwhelming demand, we can only k…" at bounding box center [287, 46] width 92 height 24
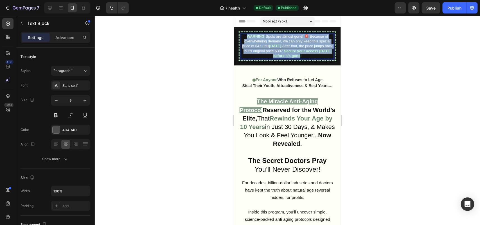
click at [312, 38] on p "WARNING: Spots are almost gone! 🚨 Because of overwhelming demand, we can only k…" at bounding box center [287, 46] width 92 height 24
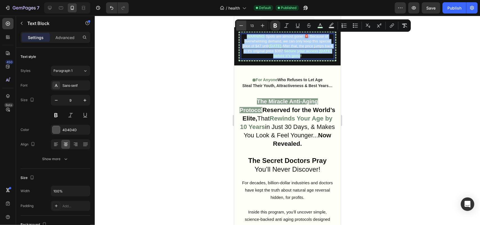
click at [244, 26] on button "Minus" at bounding box center [241, 26] width 10 height 10
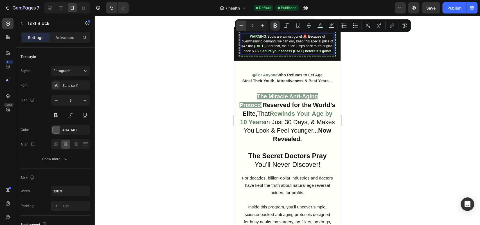
click at [243, 26] on icon "Editor contextual toolbar" at bounding box center [242, 25] width 4 height 0
click at [239, 25] on icon "Editor contextual toolbar" at bounding box center [242, 26] width 6 height 6
type input "10"
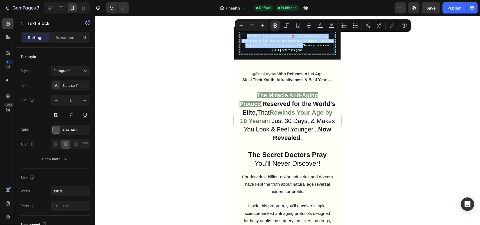
click at [176, 59] on div at bounding box center [287, 121] width 385 height 210
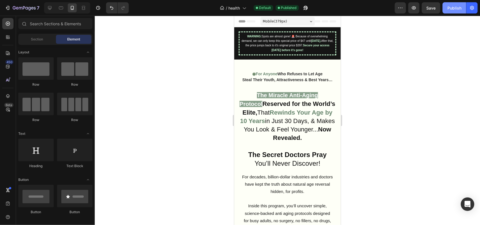
click at [454, 6] on div "Publish" at bounding box center [454, 8] width 14 height 6
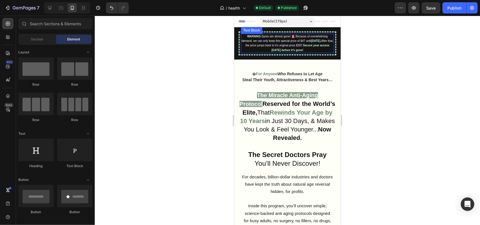
click at [299, 48] on strong "Secure your access [DATE] before it’s gone!" at bounding box center [300, 48] width 58 height 8
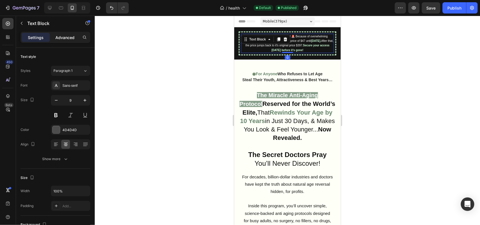
click at [62, 37] on p "Advanced" at bounding box center [64, 38] width 19 height 6
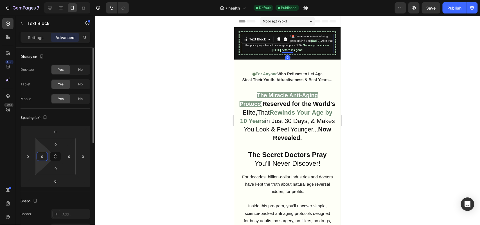
click at [44, 158] on input "0" at bounding box center [42, 156] width 8 height 8
type input "10"
click at [67, 159] on input "0" at bounding box center [69, 156] width 8 height 8
type input "10"
click at [45, 156] on input "10" at bounding box center [42, 156] width 8 height 8
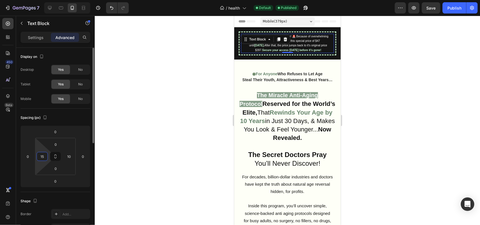
click at [44, 155] on input "15" at bounding box center [42, 156] width 8 height 8
type input "10"
click at [35, 37] on p "Settings" at bounding box center [36, 38] width 16 height 6
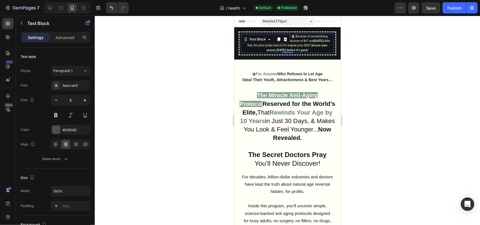
click at [440, 102] on div at bounding box center [287, 121] width 385 height 210
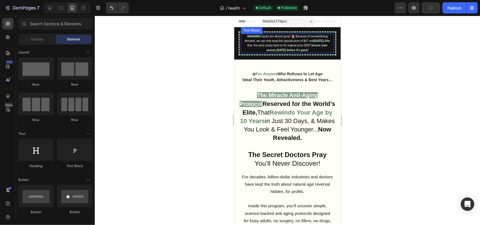
click at [295, 48] on strong "Secure your access [DATE] before it’s gone!" at bounding box center [296, 48] width 61 height 8
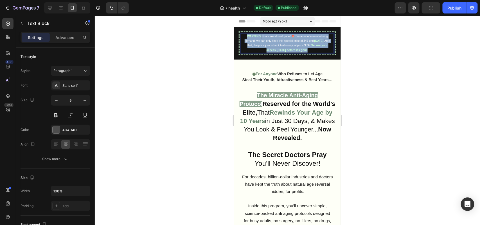
click at [295, 48] on strong "Secure your access [DATE] before it’s gone!" at bounding box center [296, 48] width 61 height 8
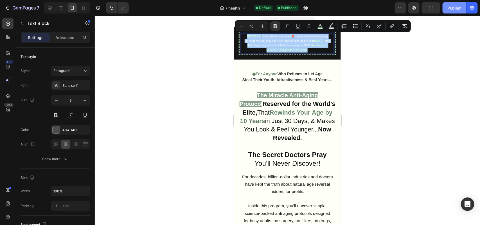
click at [452, 6] on div "Publish" at bounding box center [454, 8] width 14 height 6
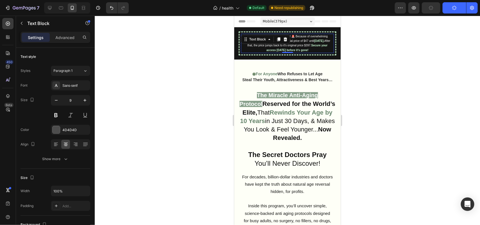
click at [171, 98] on div at bounding box center [287, 121] width 385 height 210
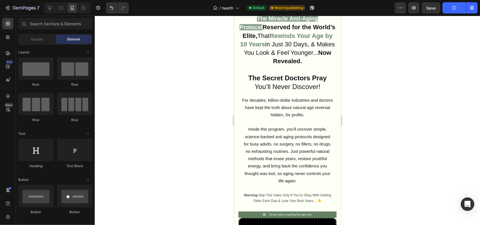
scroll to position [31, 0]
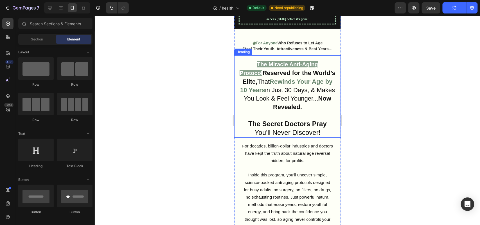
click at [300, 75] on strong "Reserved for the World’s Elite," at bounding box center [288, 77] width 93 height 16
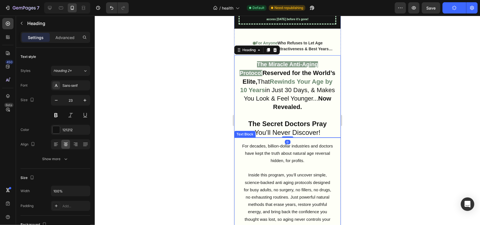
click at [259, 152] on span "For decades, billion-dollar industries and doctors have kept the truth about na…" at bounding box center [287, 152] width 91 height 19
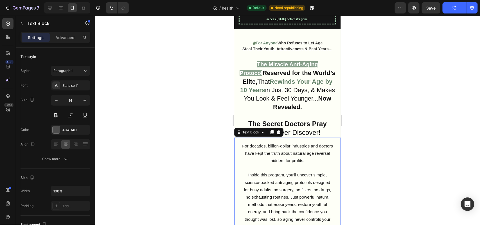
click at [259, 152] on span "For decades, billion-dollar industries and doctors have kept the truth about na…" at bounding box center [287, 152] width 91 height 19
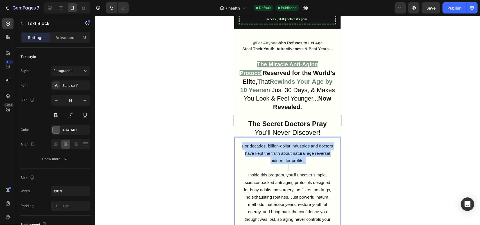
click at [259, 152] on span "For decades, billion-dollar industries and doctors have kept the truth about na…" at bounding box center [287, 152] width 91 height 19
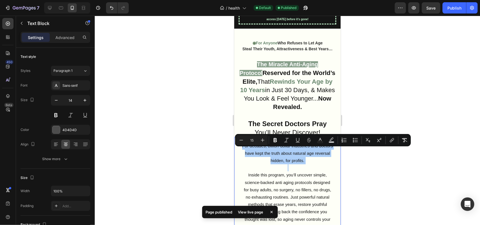
click at [190, 148] on div at bounding box center [287, 121] width 385 height 210
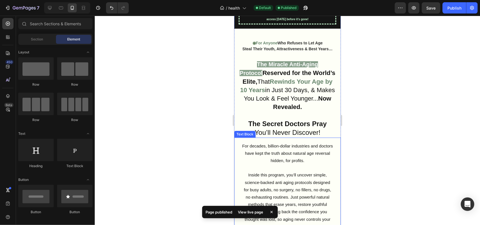
click at [259, 156] on span "For decades, billion-dollar industries and doctors have kept the truth about na…" at bounding box center [287, 152] width 91 height 19
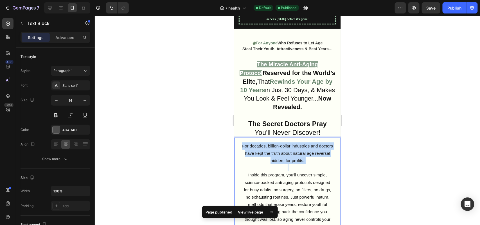
click at [259, 156] on span "For decades, billion-dollar industries and doctors have kept the truth about na…" at bounding box center [287, 152] width 91 height 19
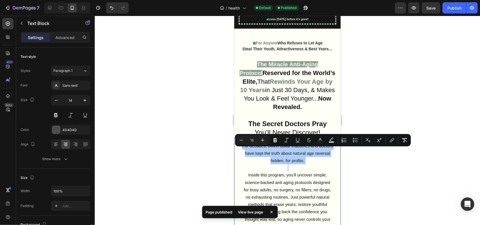
click at [167, 154] on div at bounding box center [287, 121] width 385 height 210
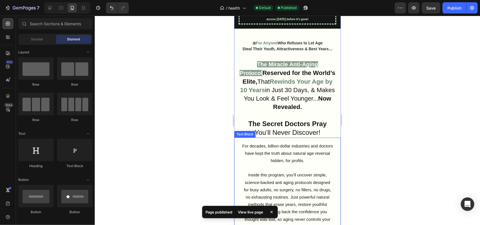
click at [252, 163] on p "For decades, billion-dollar industries and doctors have kept the truth about na…" at bounding box center [287, 153] width 91 height 22
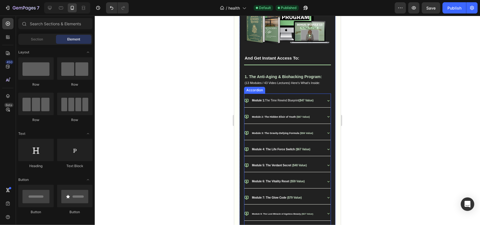
scroll to position [771, 0]
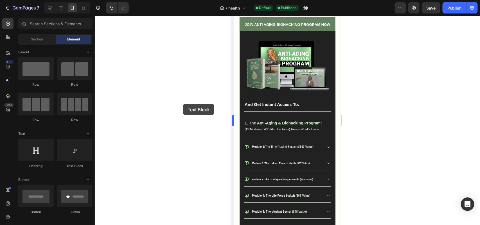
drag, startPoint x: 205, startPoint y: 83, endPoint x: 232, endPoint y: 222, distance: 141.8
click at [183, 0] on div "7 / health Default Published Preview Save Publish 450 Beta Sections(18) Element…" at bounding box center [240, 0] width 480 height 0
